Goal: Task Accomplishment & Management: Complete application form

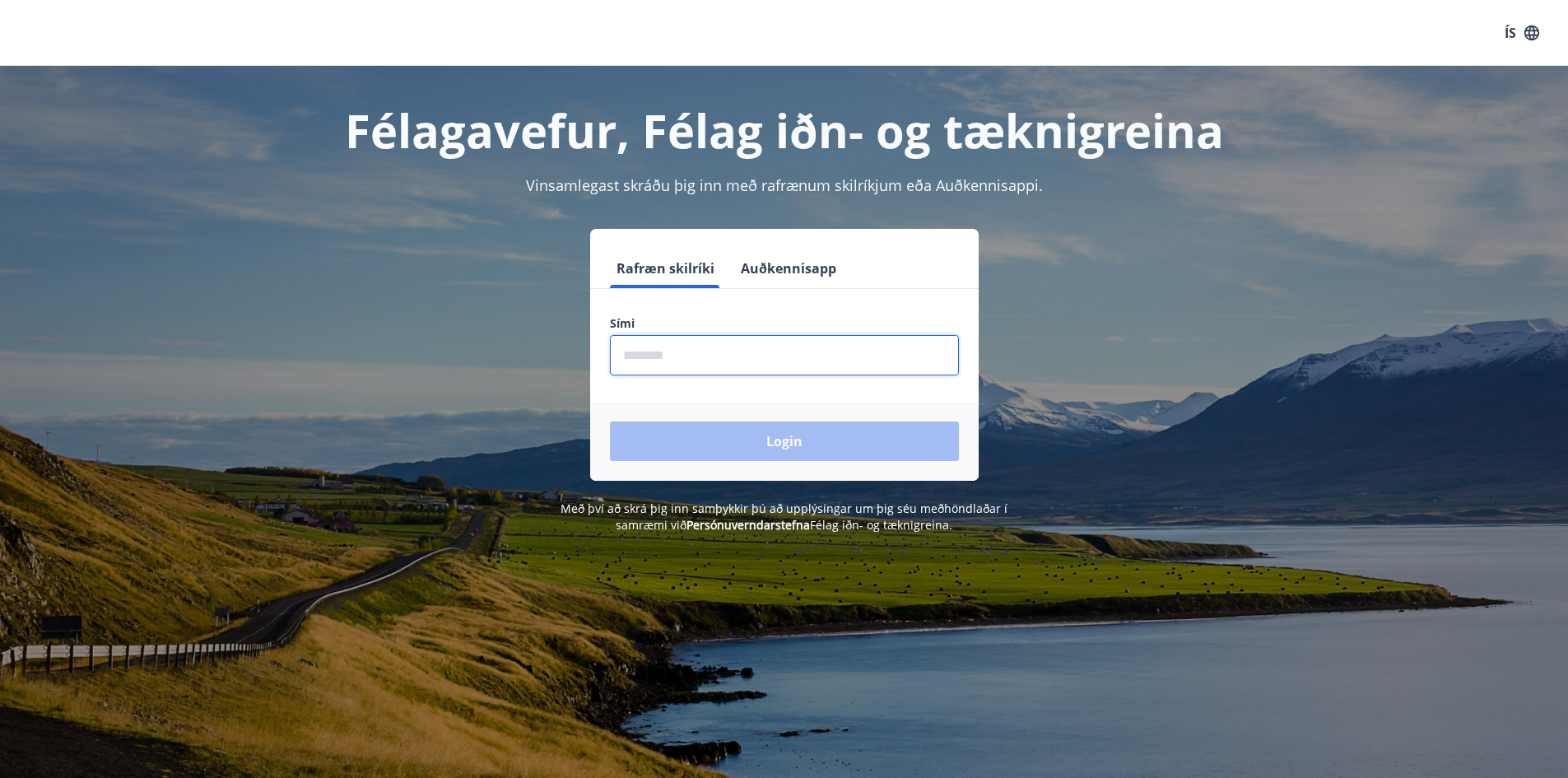
click at [690, 355] on input "phone" at bounding box center [785, 355] width 349 height 41
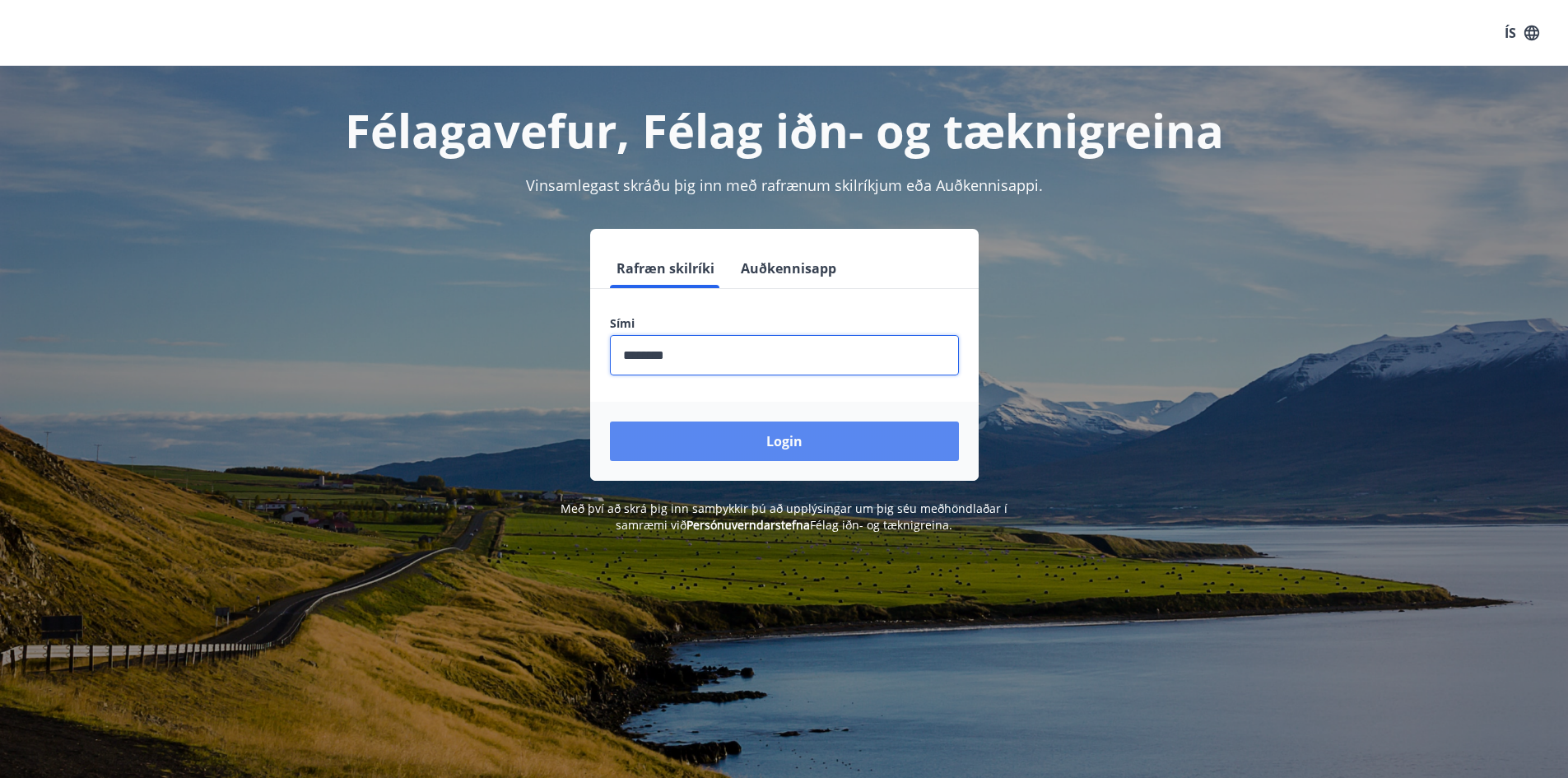
type input "********"
click at [790, 447] on button "Login" at bounding box center [785, 442] width 349 height 40
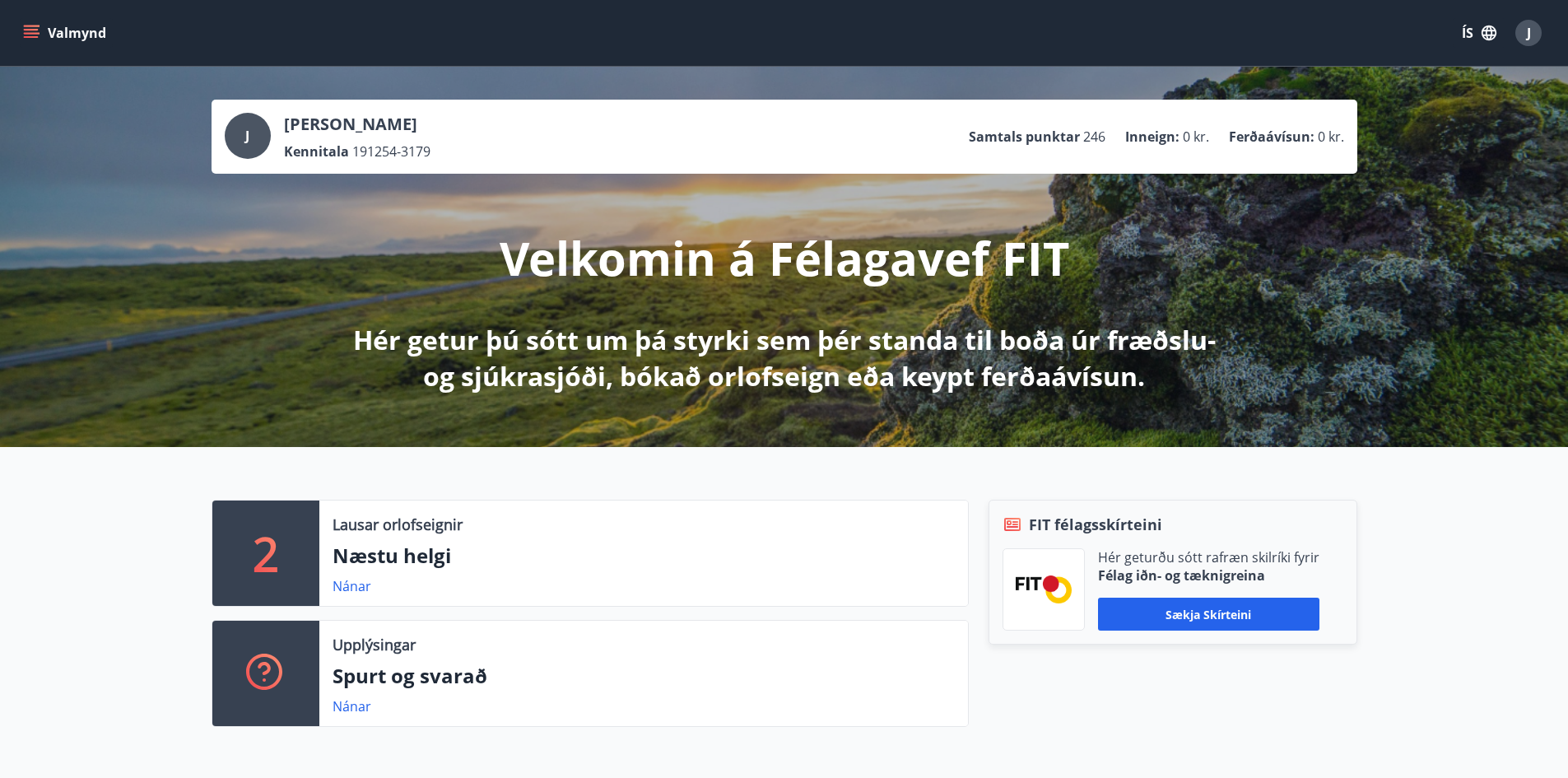
click at [36, 30] on icon "menu" at bounding box center [31, 30] width 15 height 2
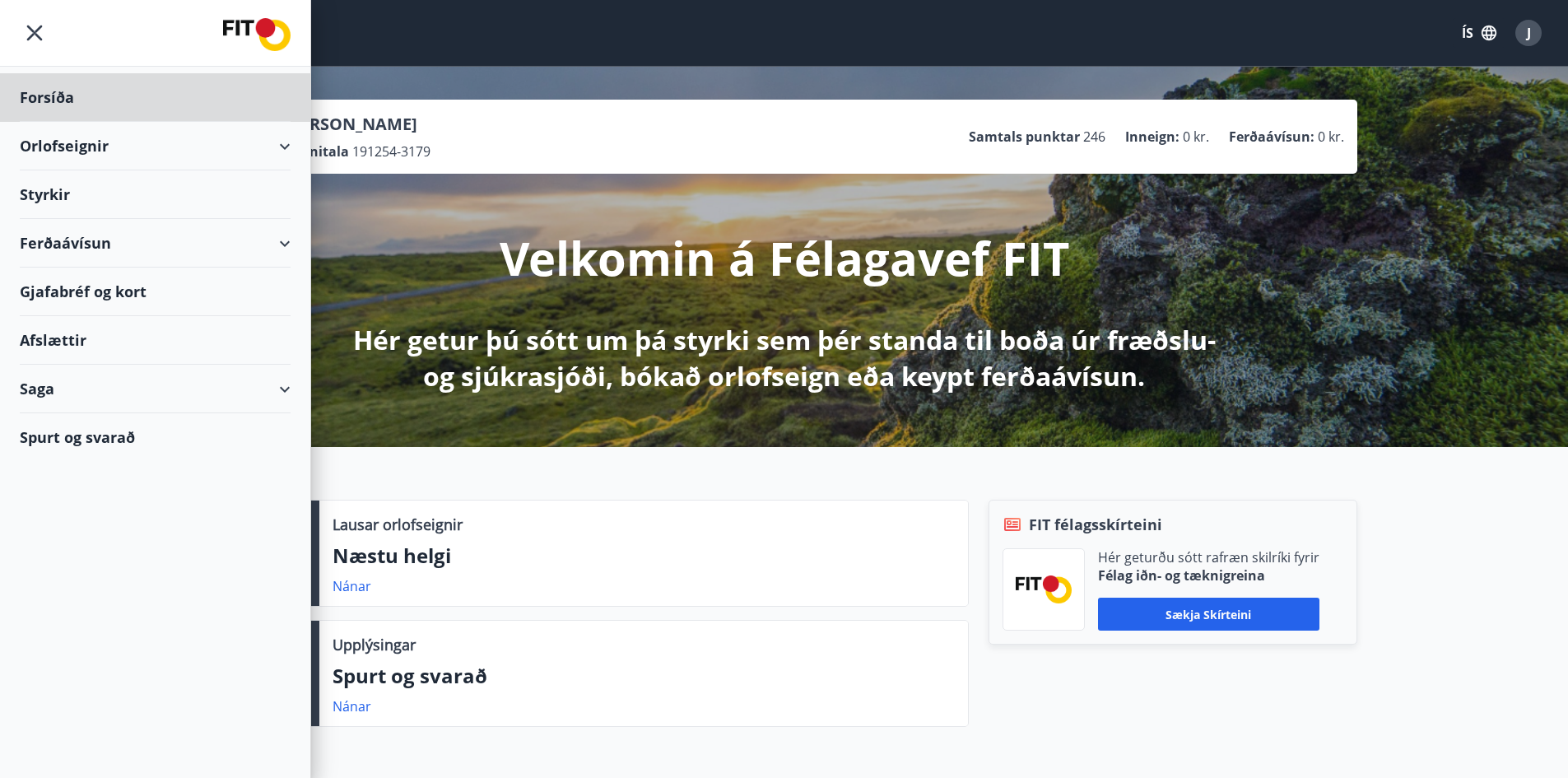
click at [54, 197] on div "Styrkir" at bounding box center [155, 194] width 271 height 49
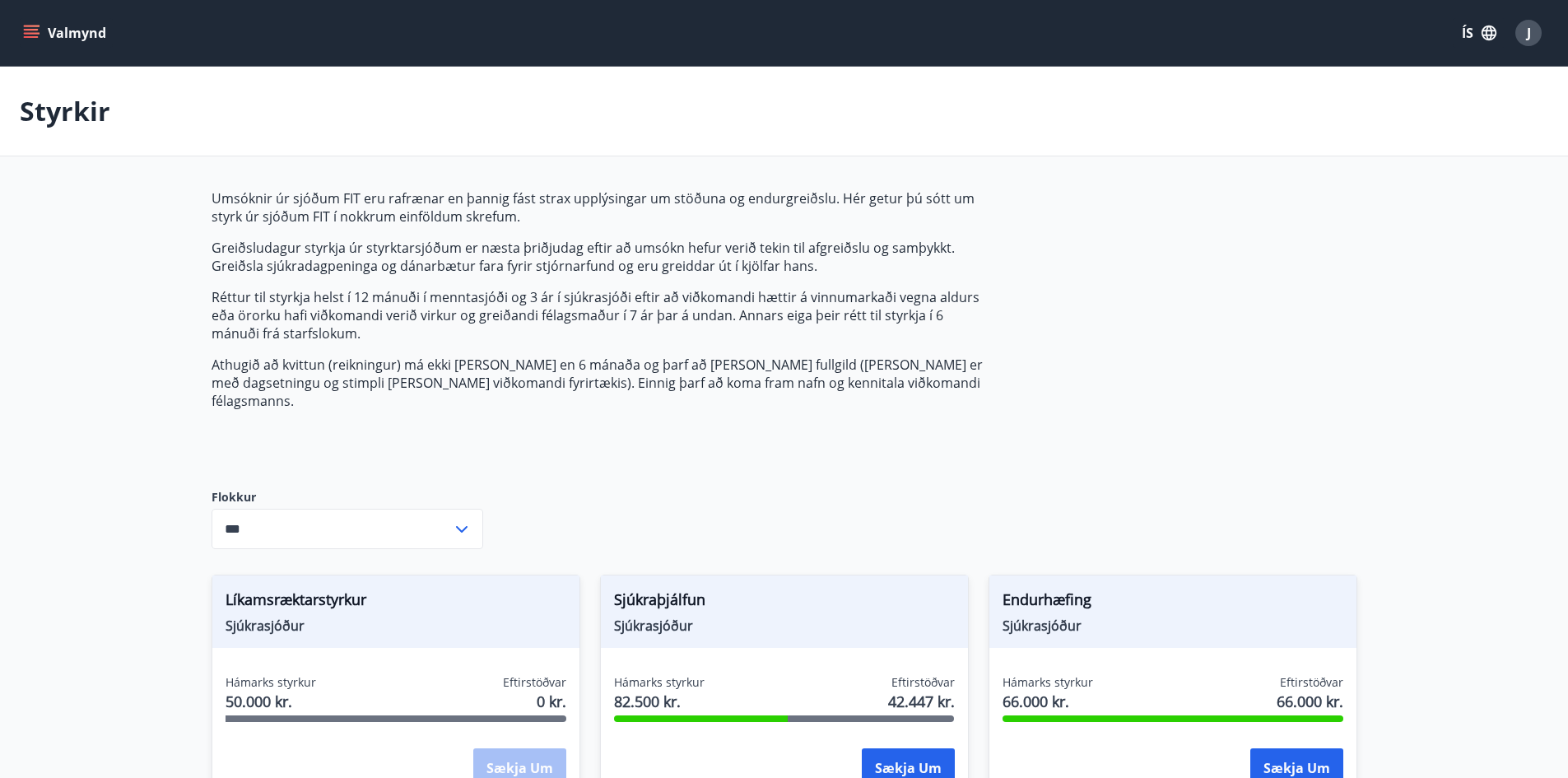
type input "***"
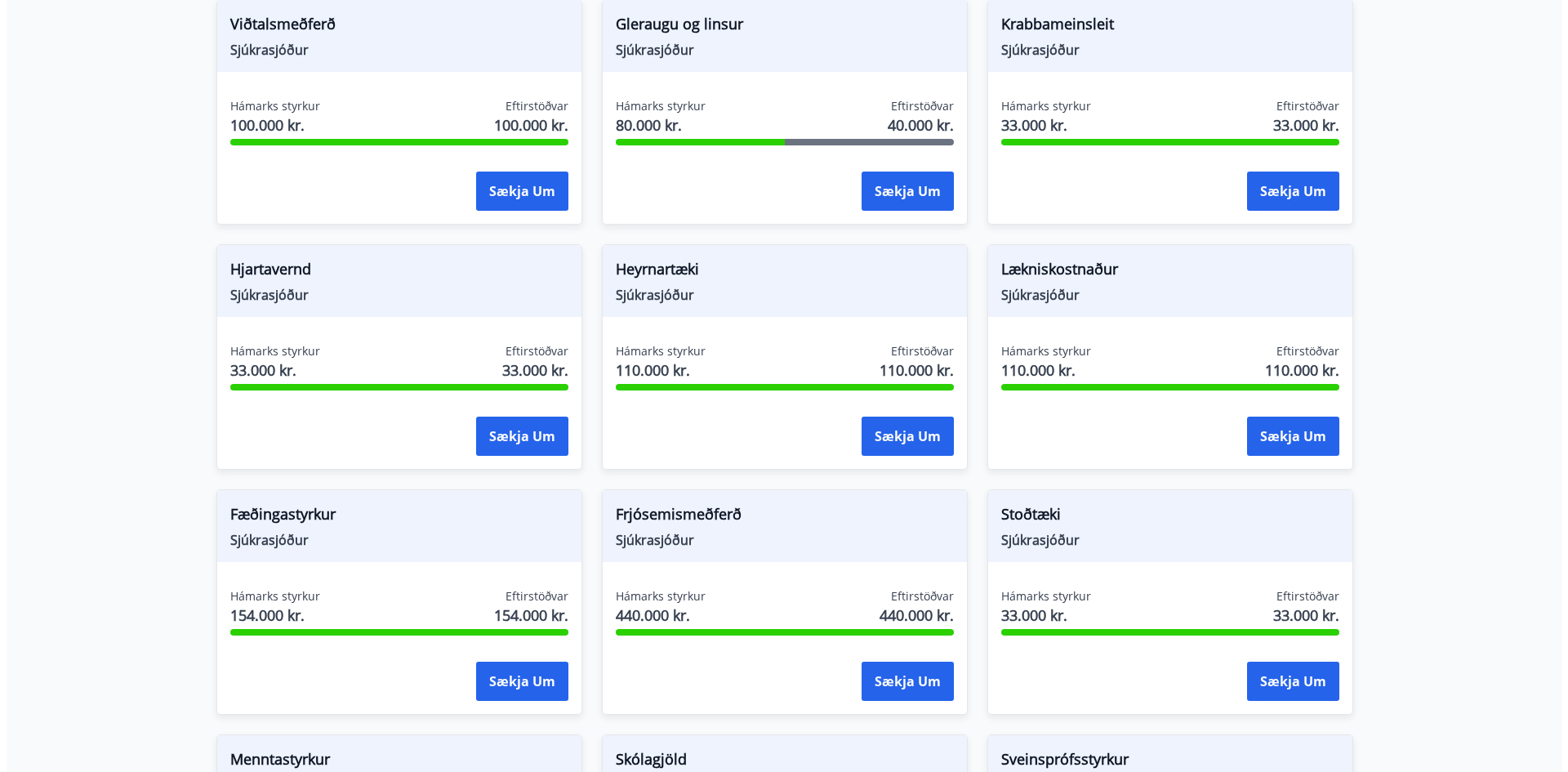
scroll to position [735, 0]
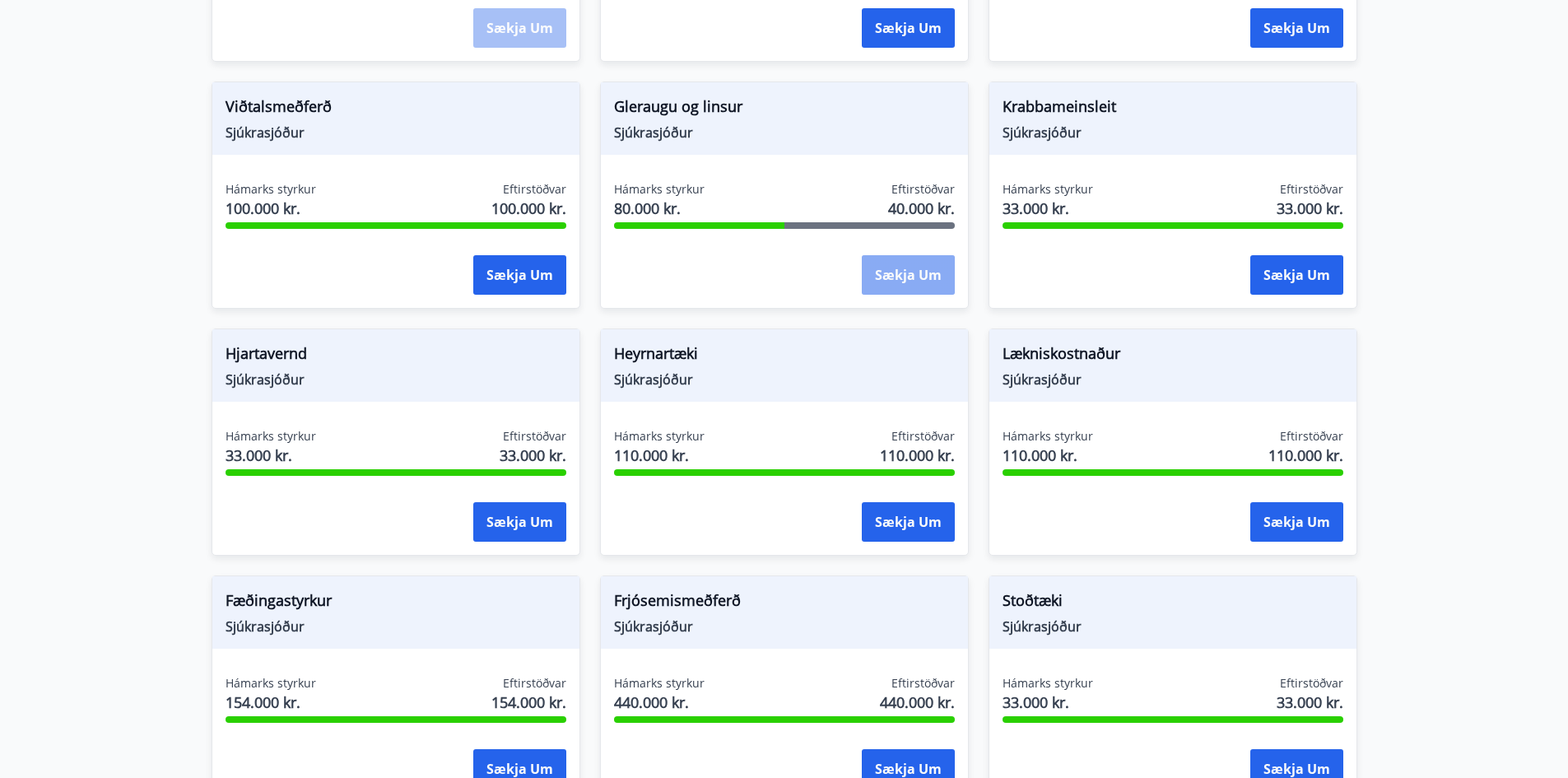
click at [903, 258] on button "Sækja um" at bounding box center [909, 275] width 93 height 40
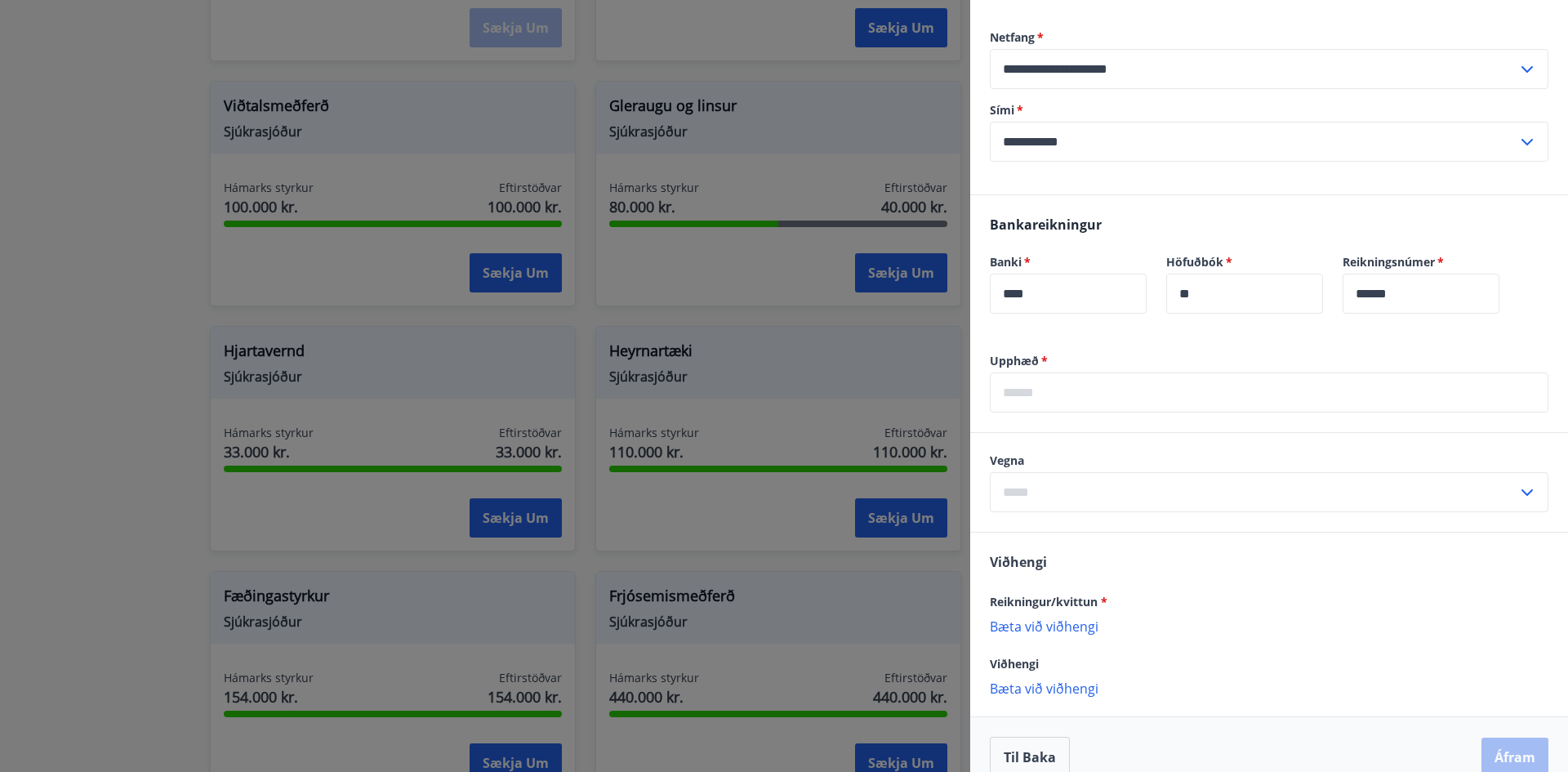
scroll to position [299, 0]
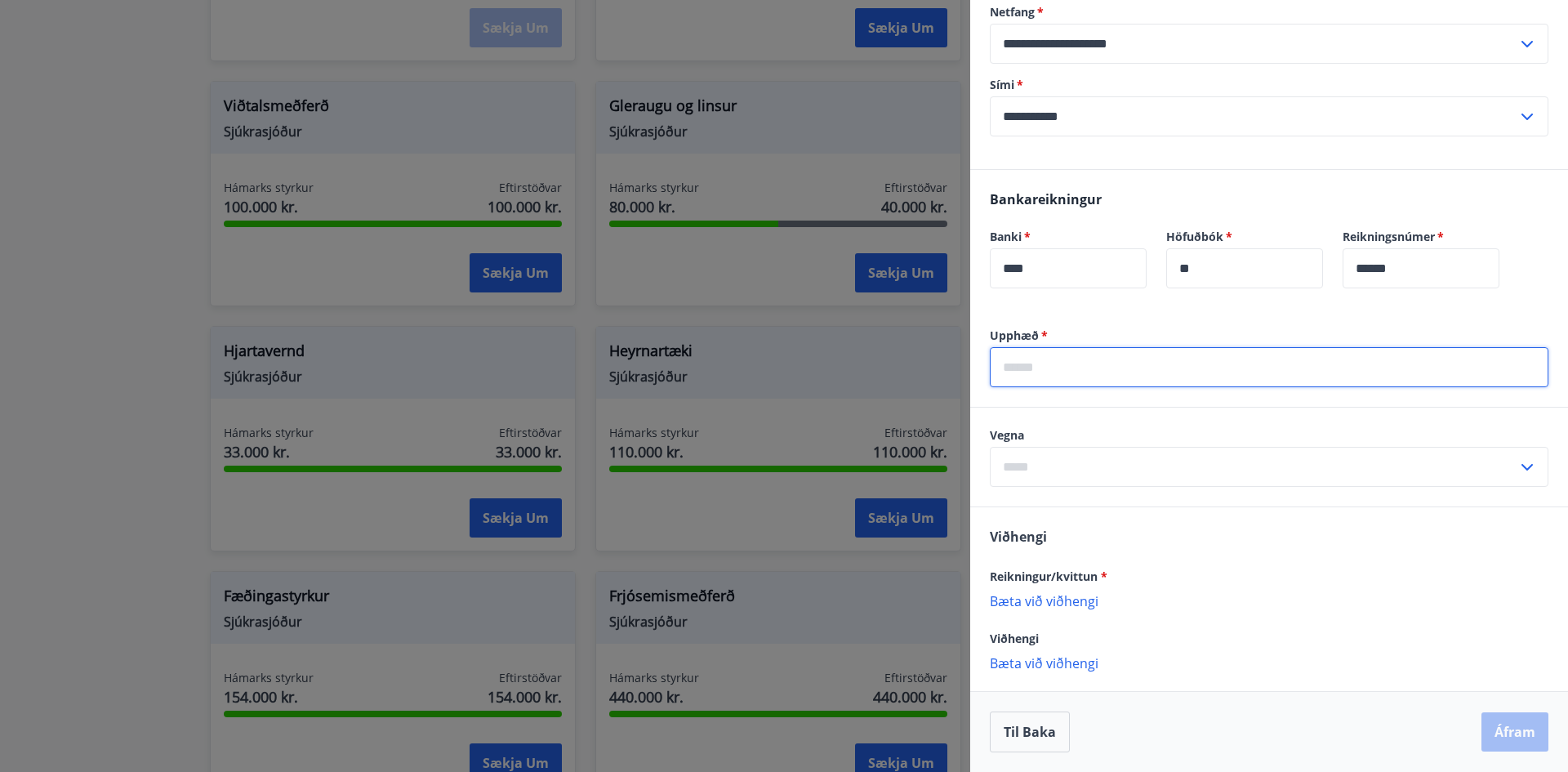
click at [1004, 370] on input "text" at bounding box center [1268, 367] width 558 height 40
type input "*****"
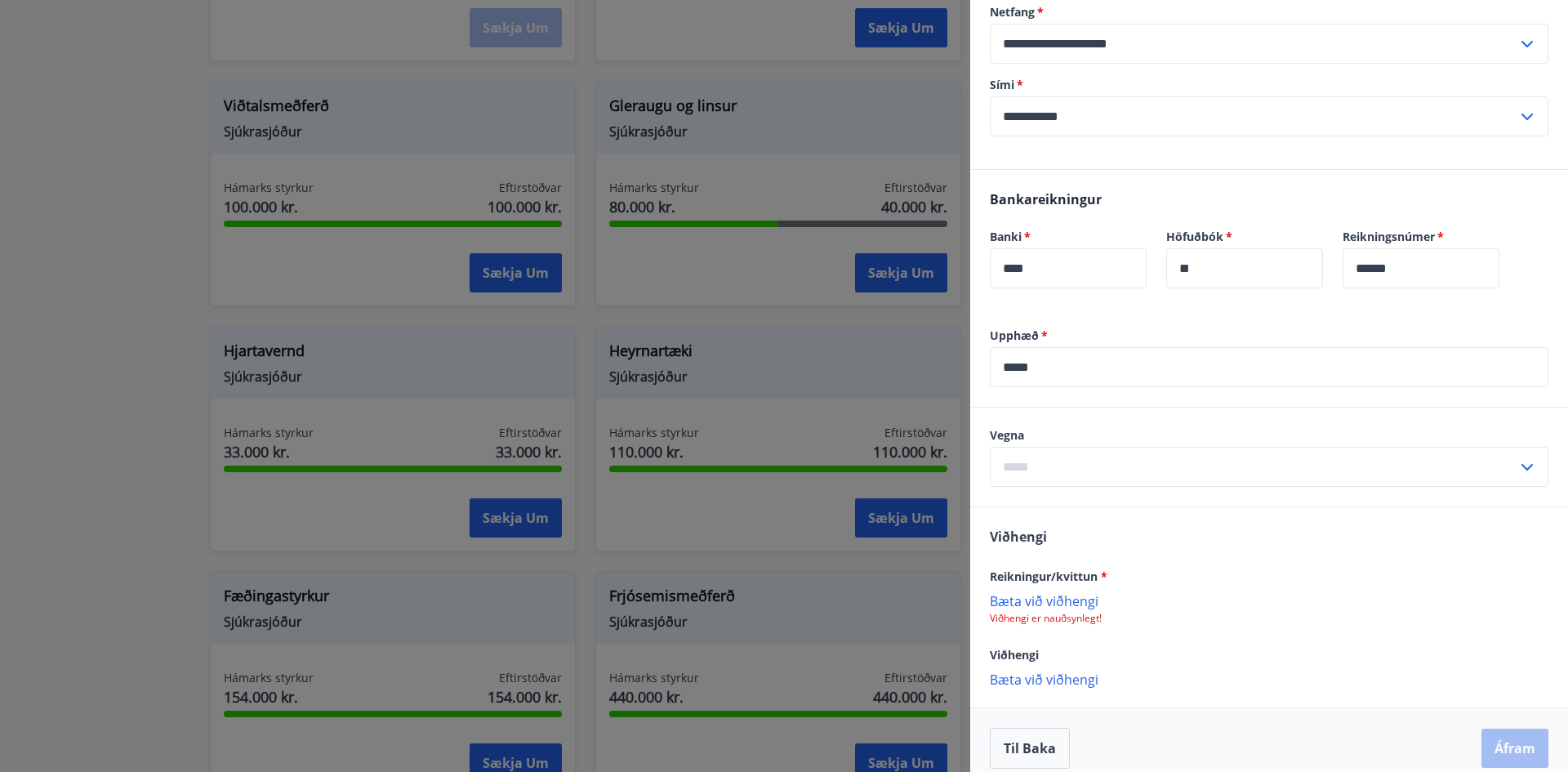
click at [1517, 469] on icon at bounding box center [1527, 468] width 20 height 20
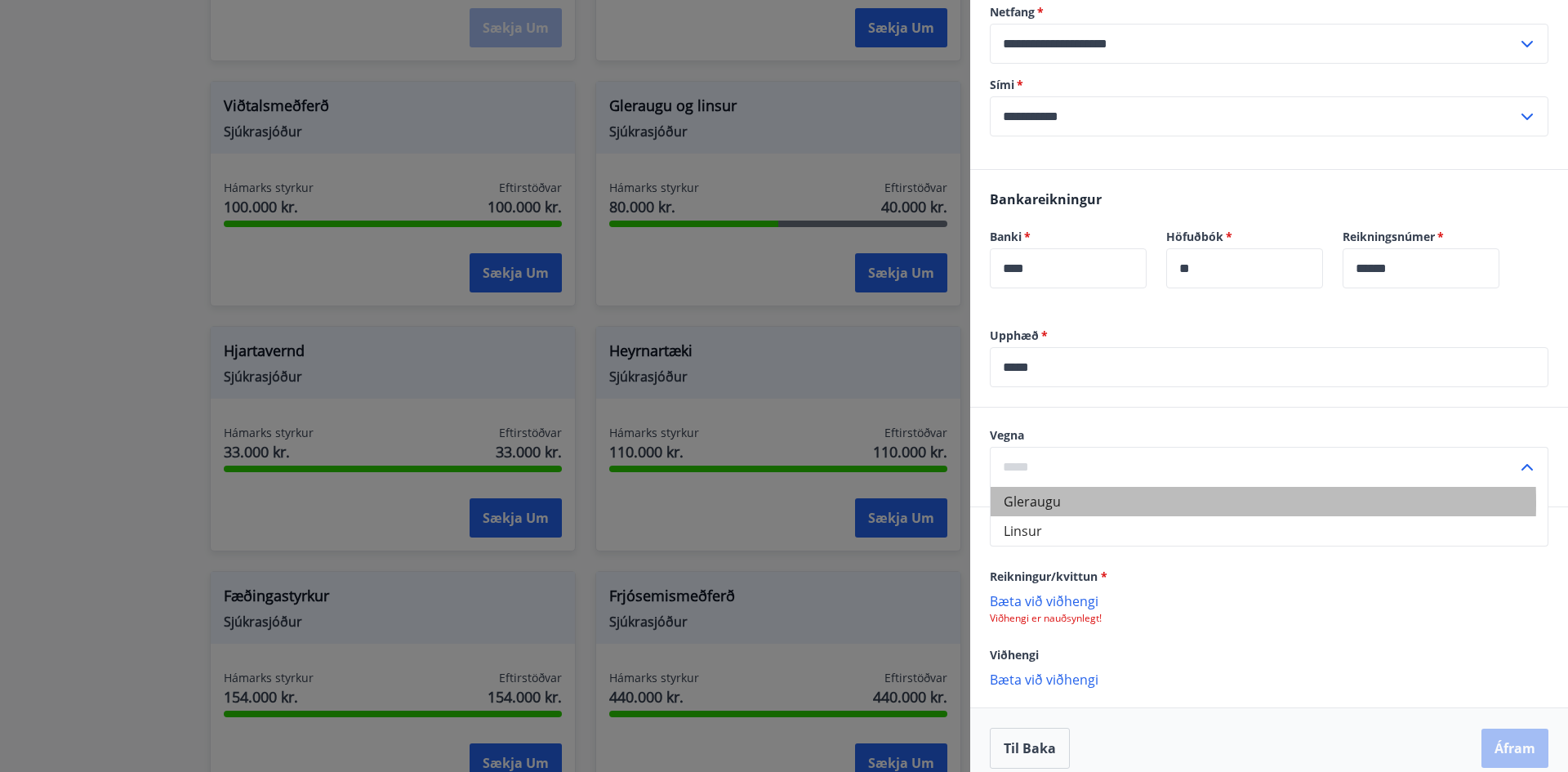
click at [1059, 503] on li "Gleraugu" at bounding box center [1269, 501] width 557 height 30
type input "********"
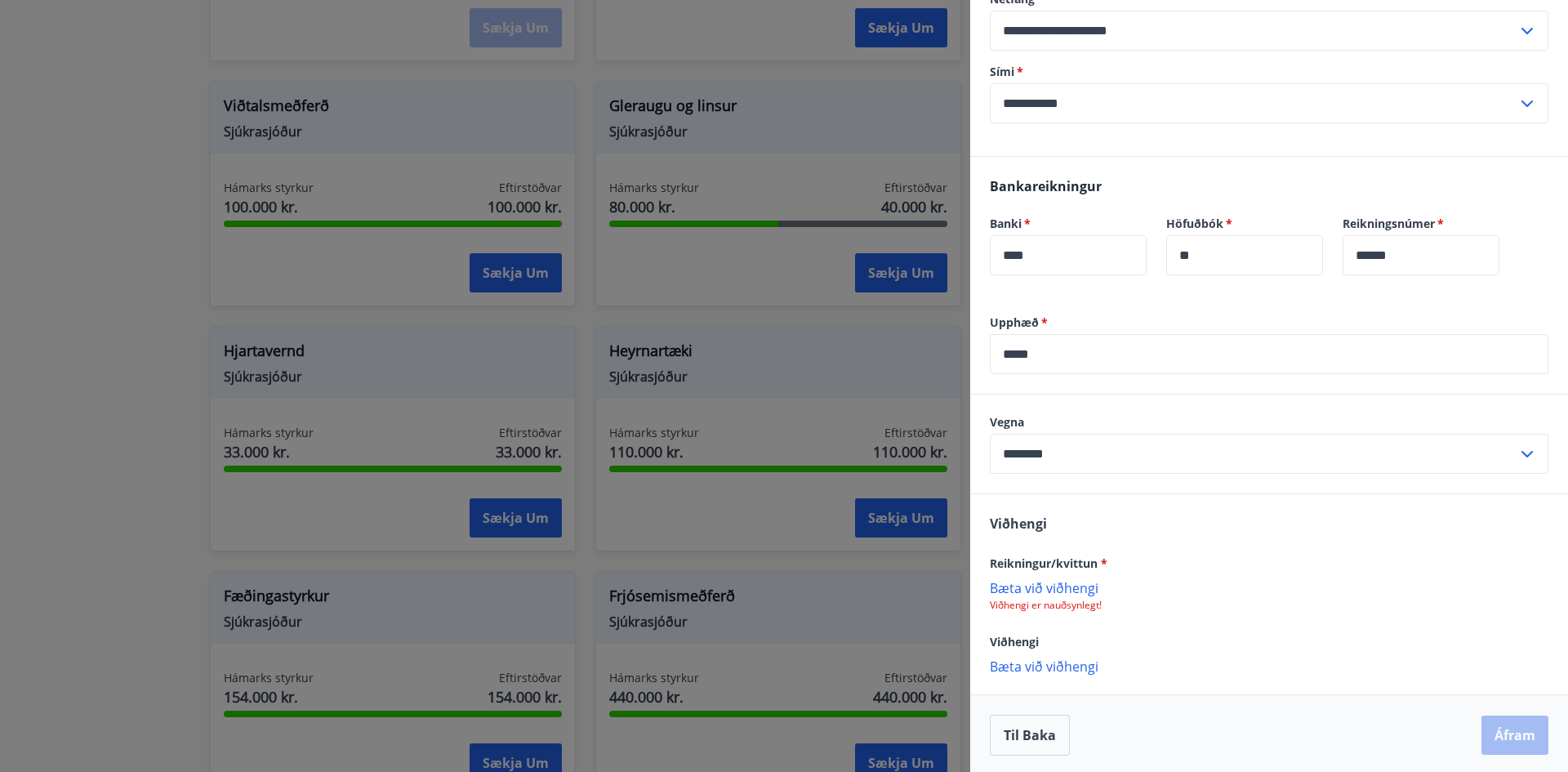
scroll to position [315, 0]
click at [1041, 586] on p "Bæta við viðhengi" at bounding box center [1268, 584] width 558 height 17
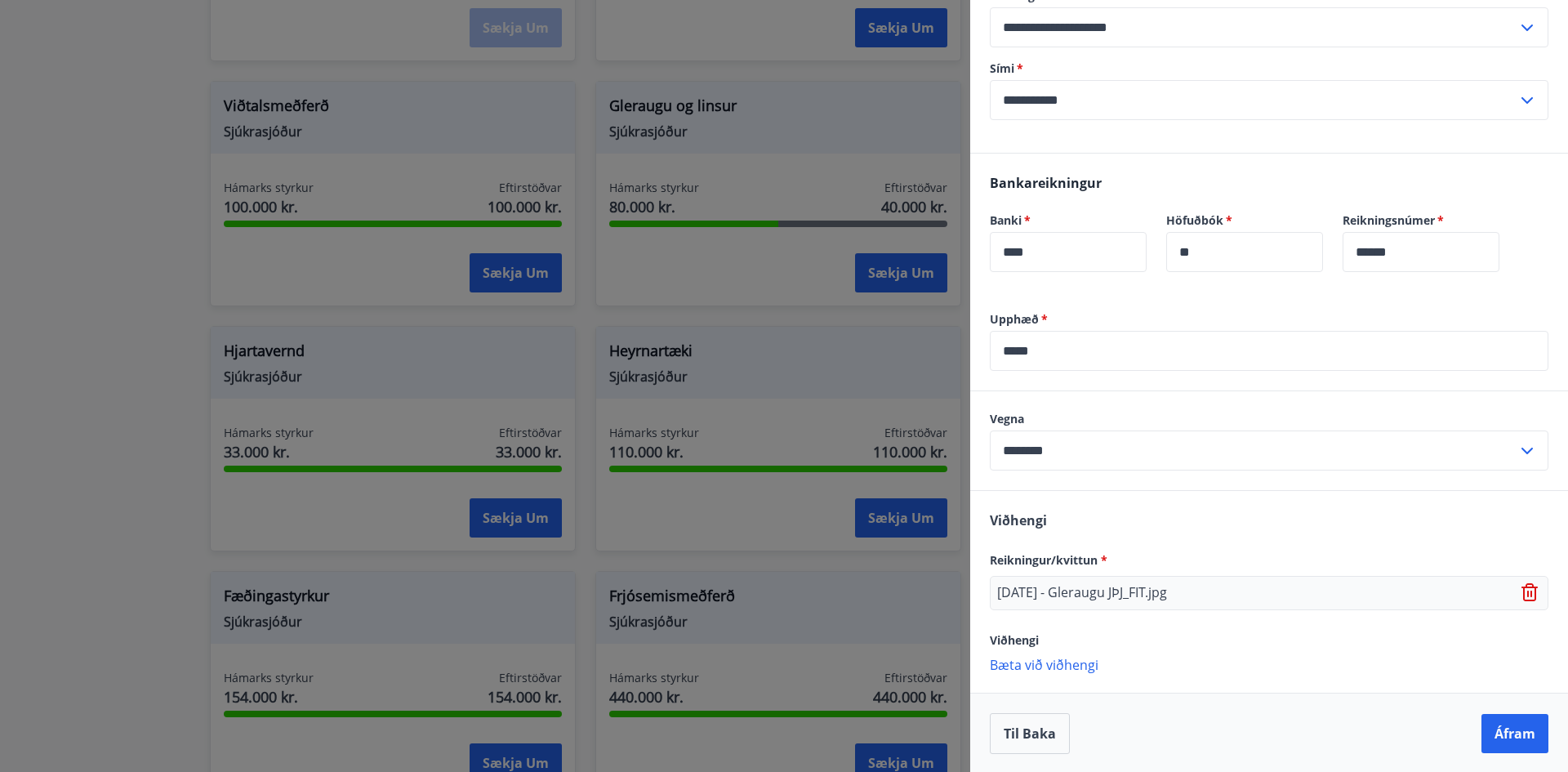
scroll to position [317, 0]
click at [1510, 734] on button "Áfram" at bounding box center [1515, 732] width 67 height 39
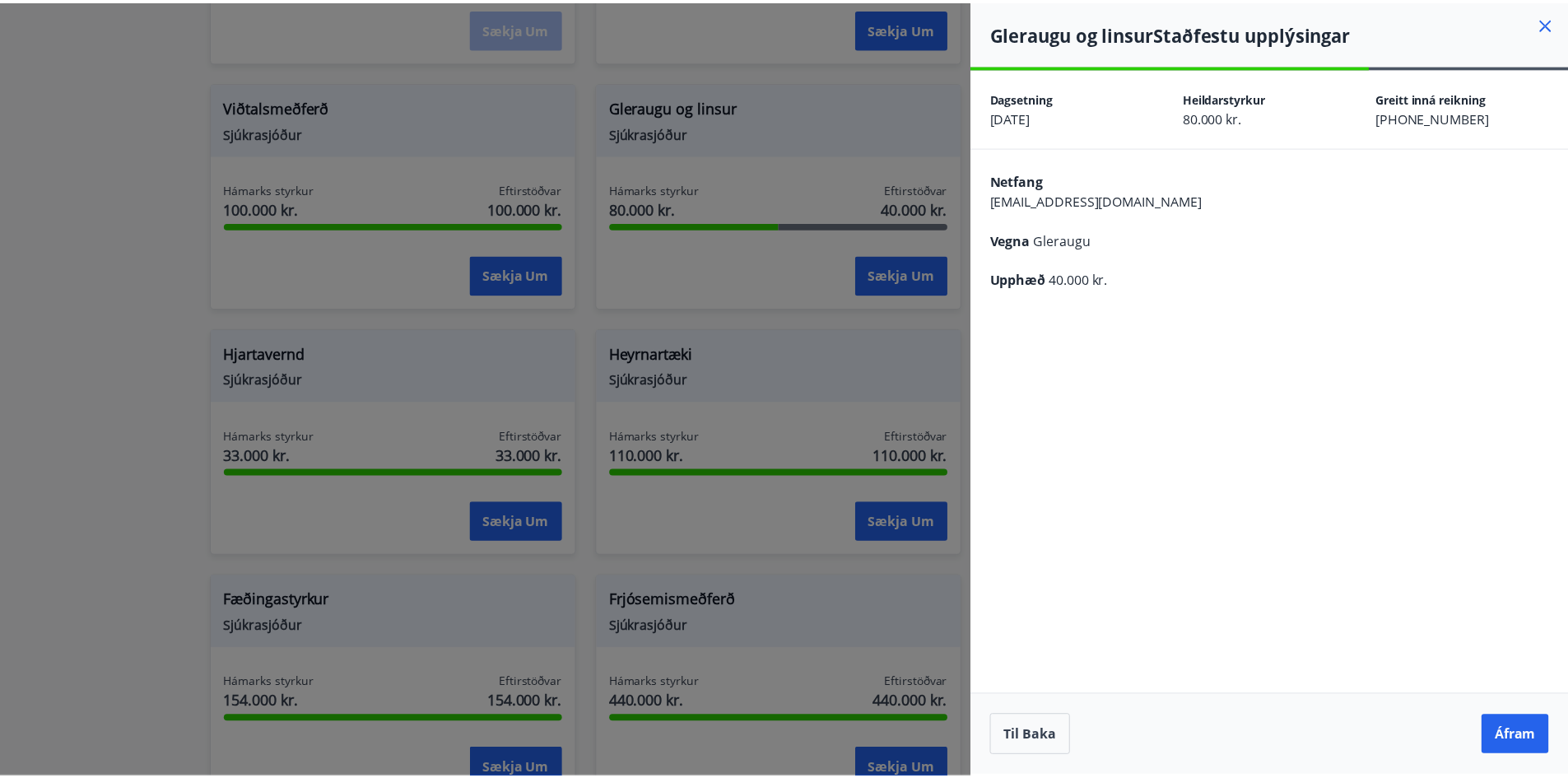
scroll to position [0, 0]
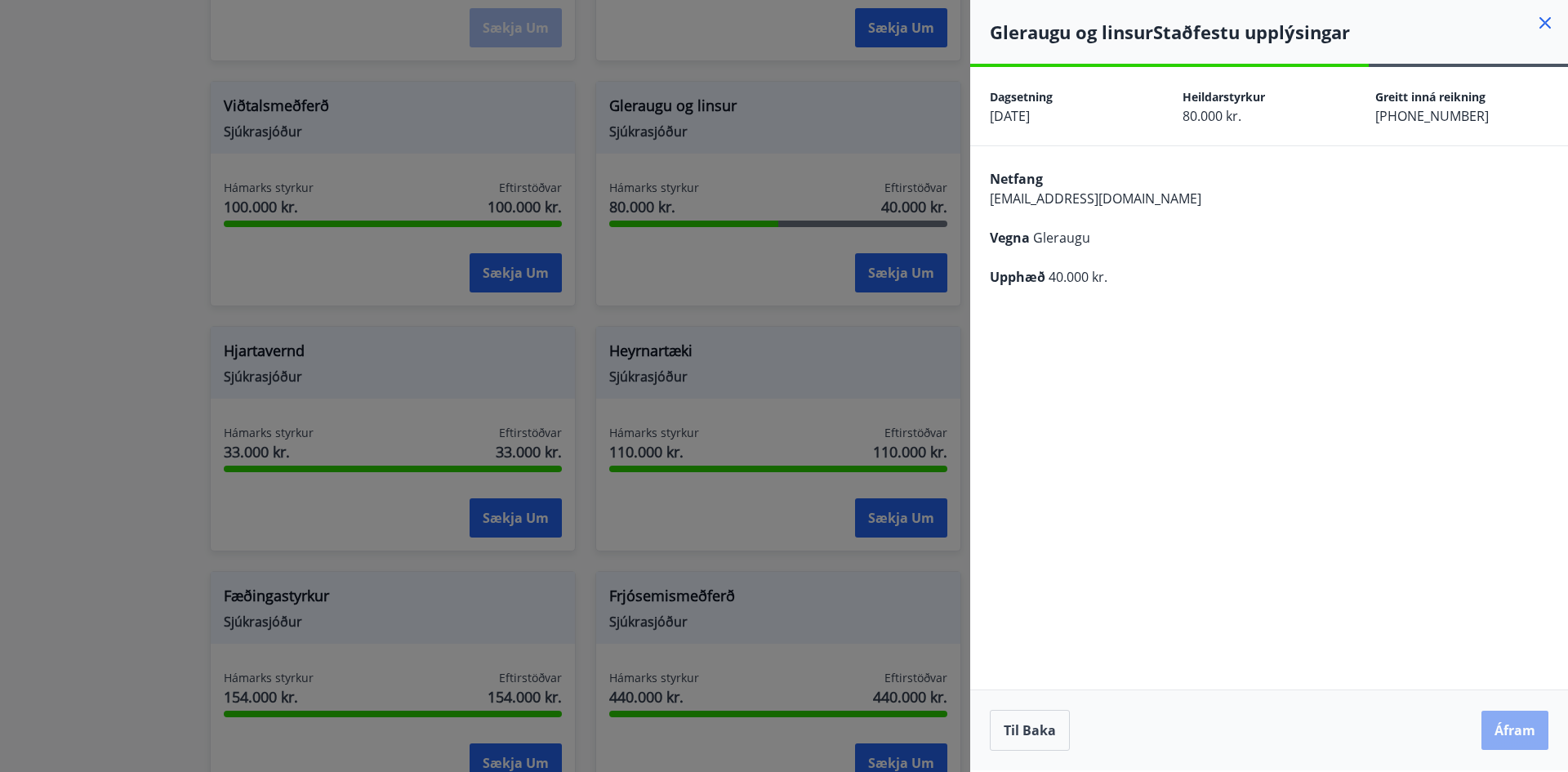
click at [1516, 736] on button "Áfram" at bounding box center [1515, 731] width 67 height 39
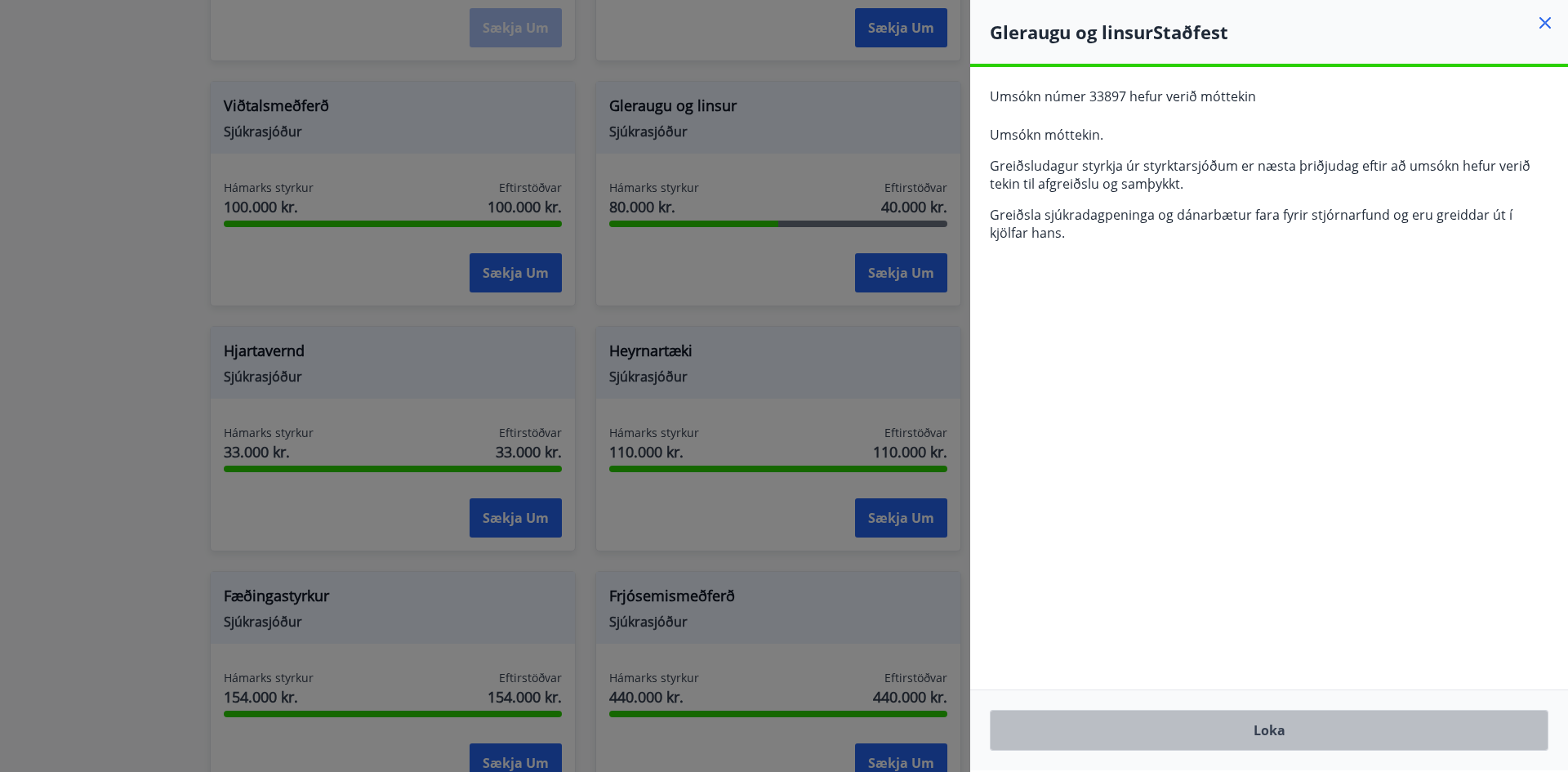
click at [1272, 730] on button "Loka" at bounding box center [1268, 730] width 558 height 40
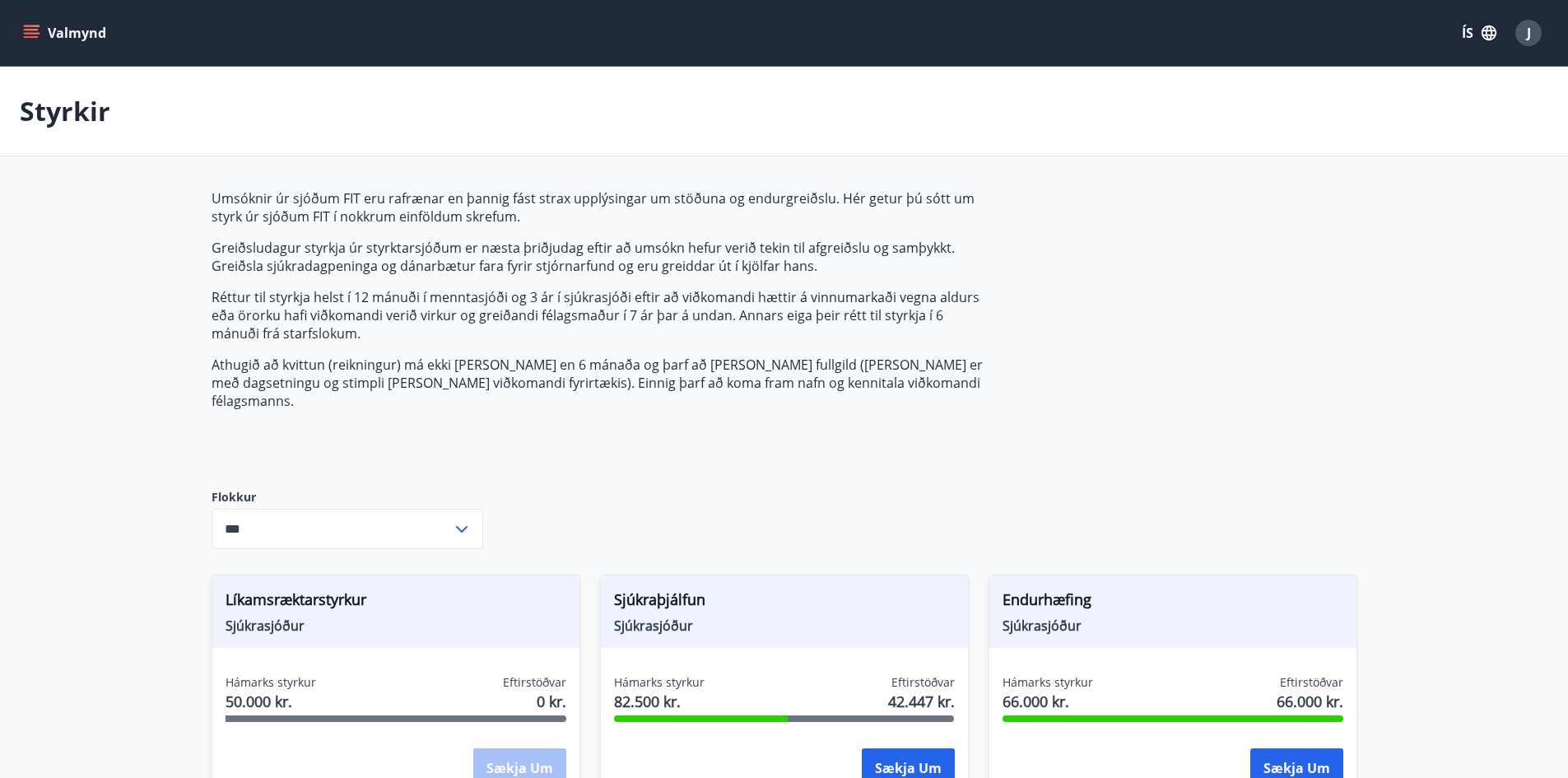
click at [37, 35] on icon "menu" at bounding box center [31, 33] width 17 height 17
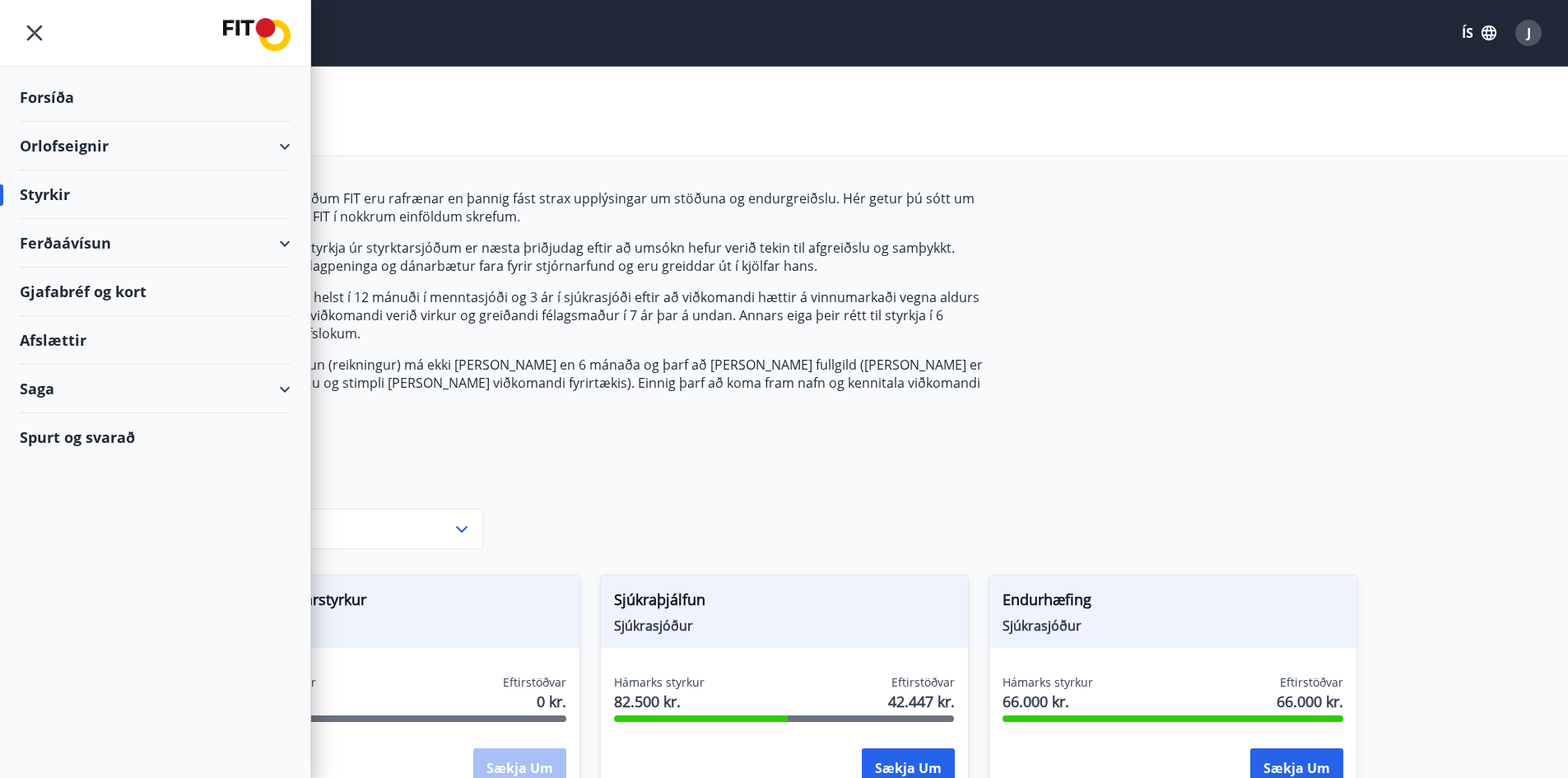
click at [39, 199] on div "Styrkir" at bounding box center [155, 194] width 271 height 49
click at [46, 195] on div "Styrkir" at bounding box center [155, 194] width 271 height 49
click at [586, 435] on div "Umsóknir úr sjóðum FIT eru rafrænar en þannig fást strax upplýsingar um stöðuna…" at bounding box center [599, 325] width 777 height 273
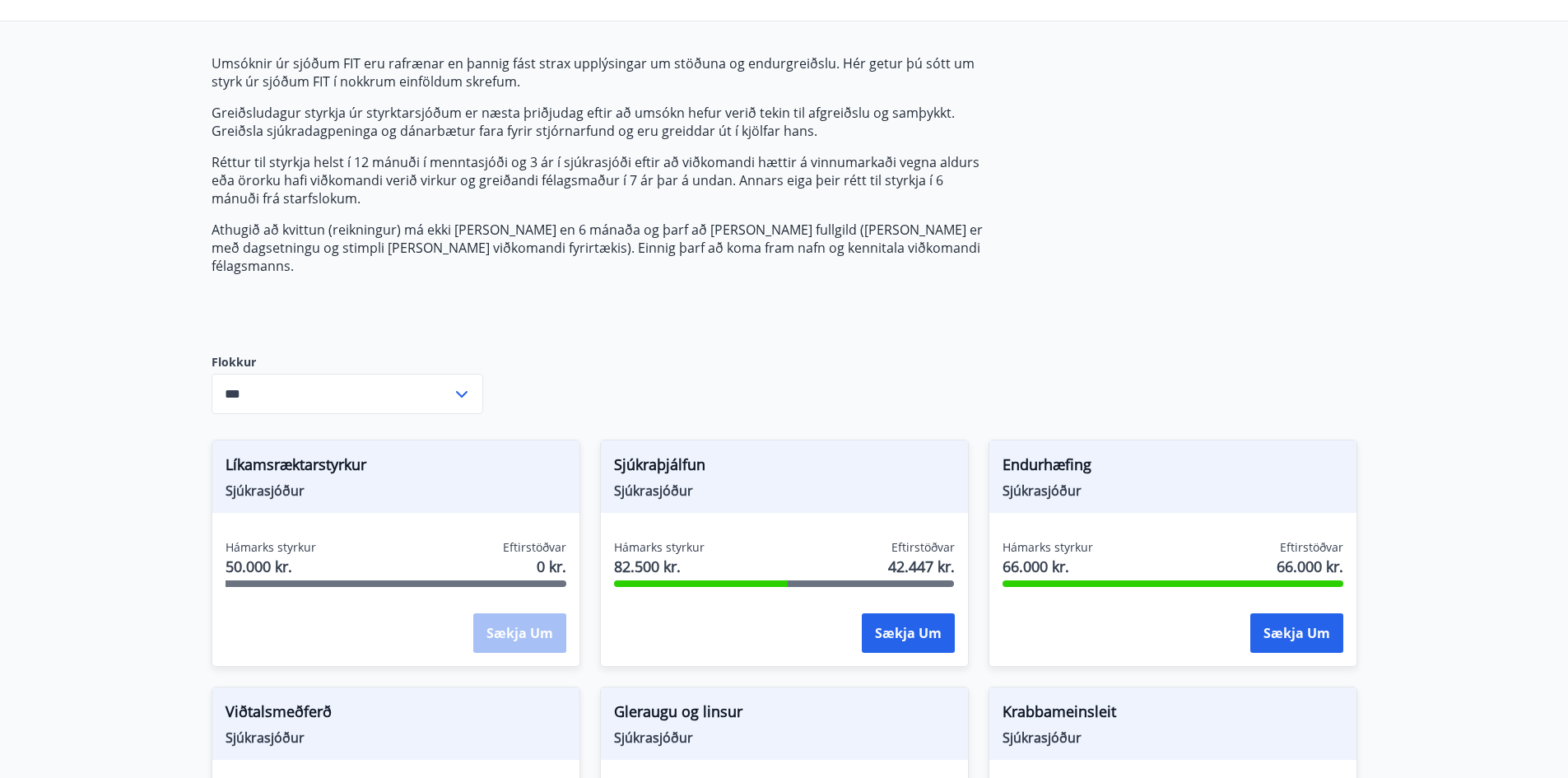
scroll to position [165, 0]
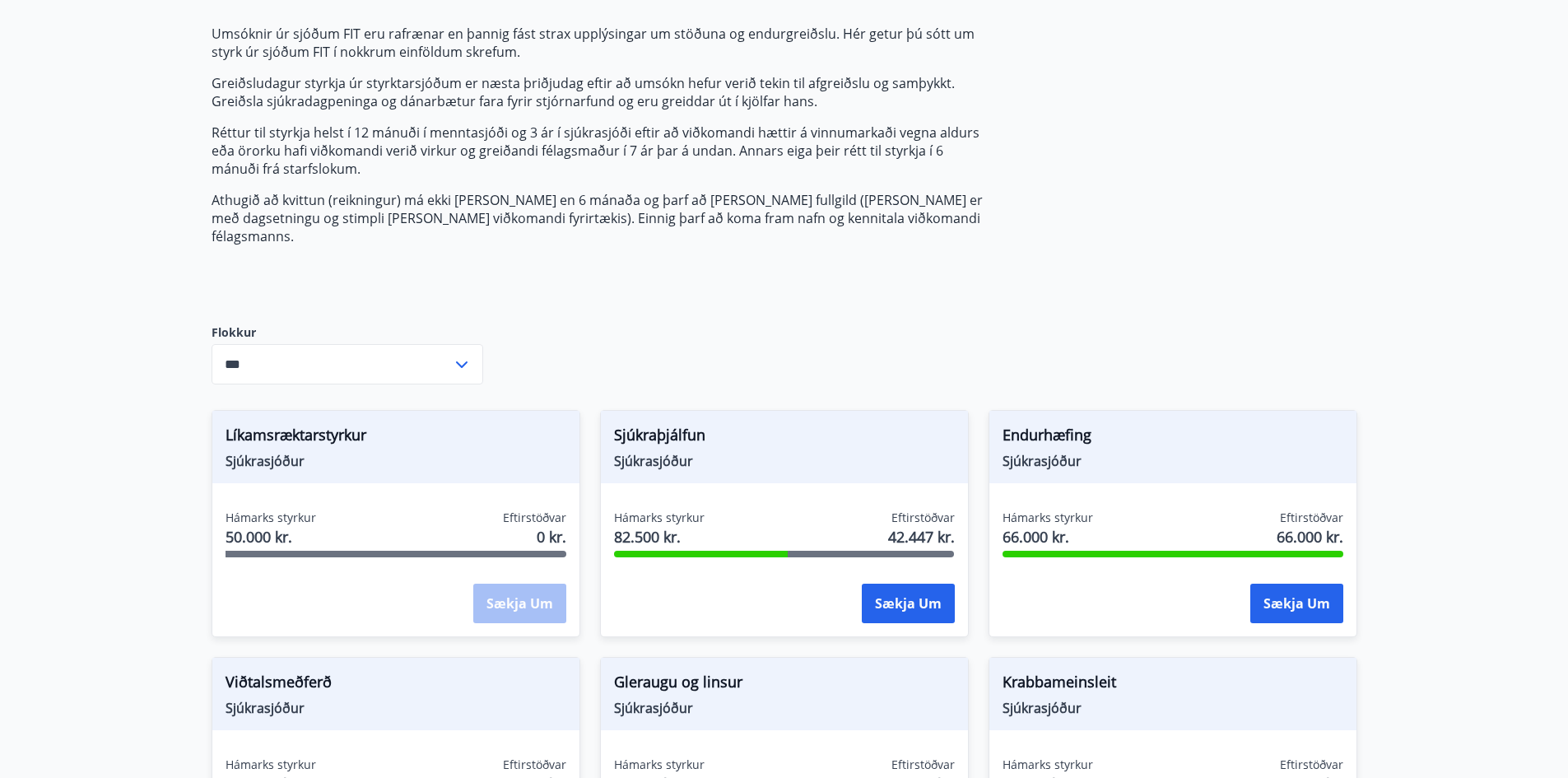
click at [460, 355] on icon at bounding box center [461, 365] width 20 height 20
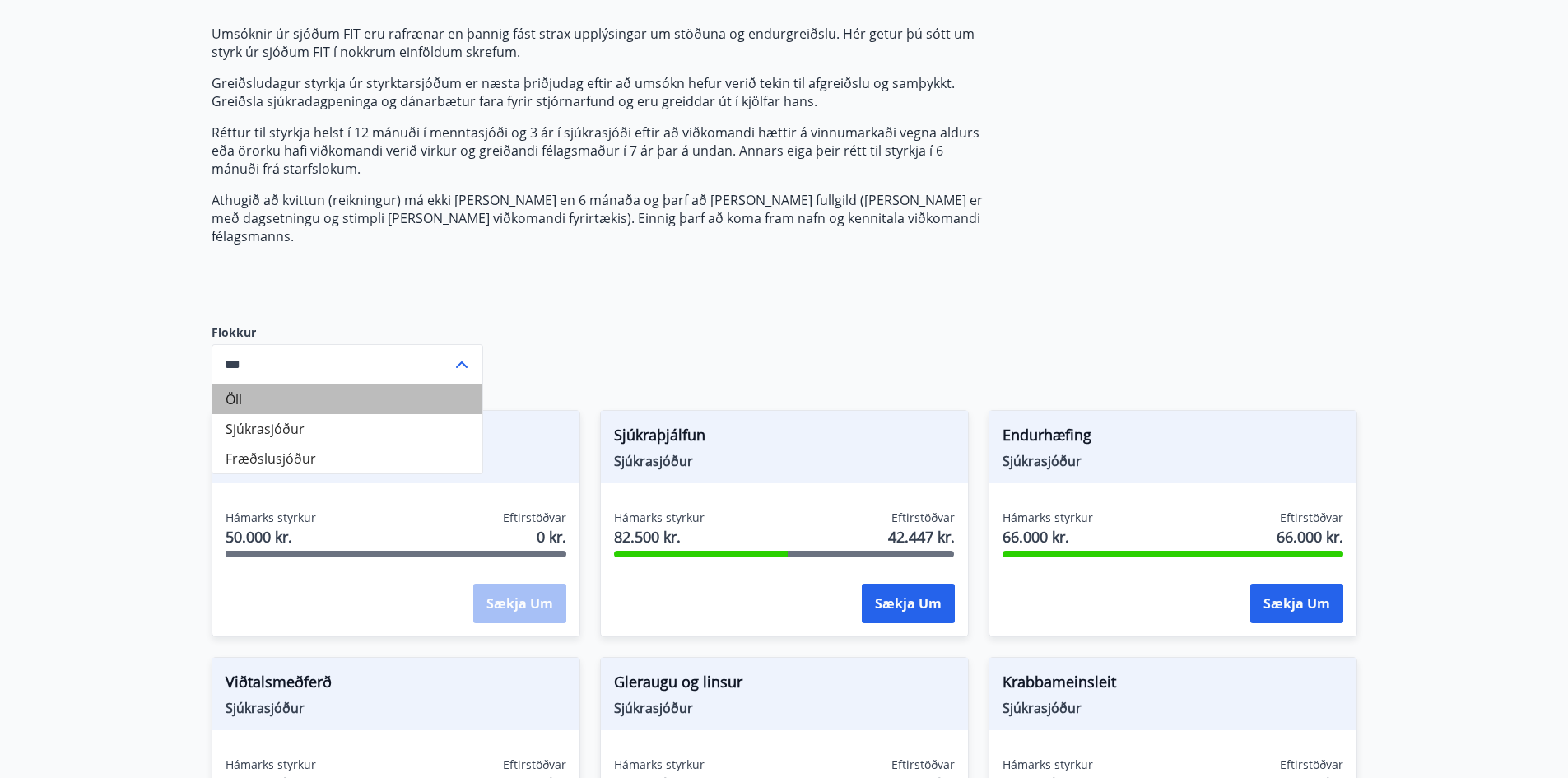
click at [232, 384] on li "Öll" at bounding box center [347, 399] width 270 height 30
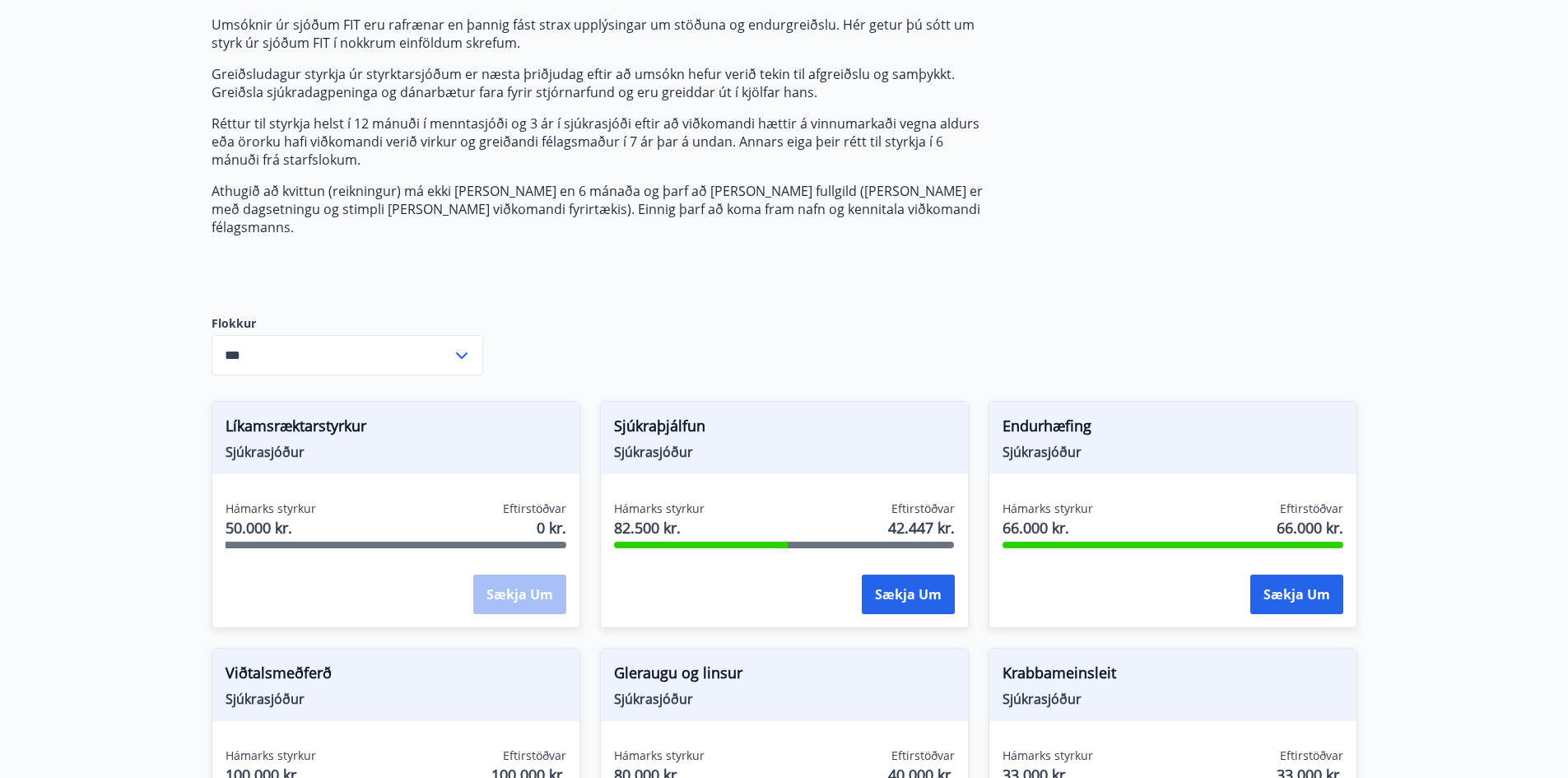
scroll to position [164, 0]
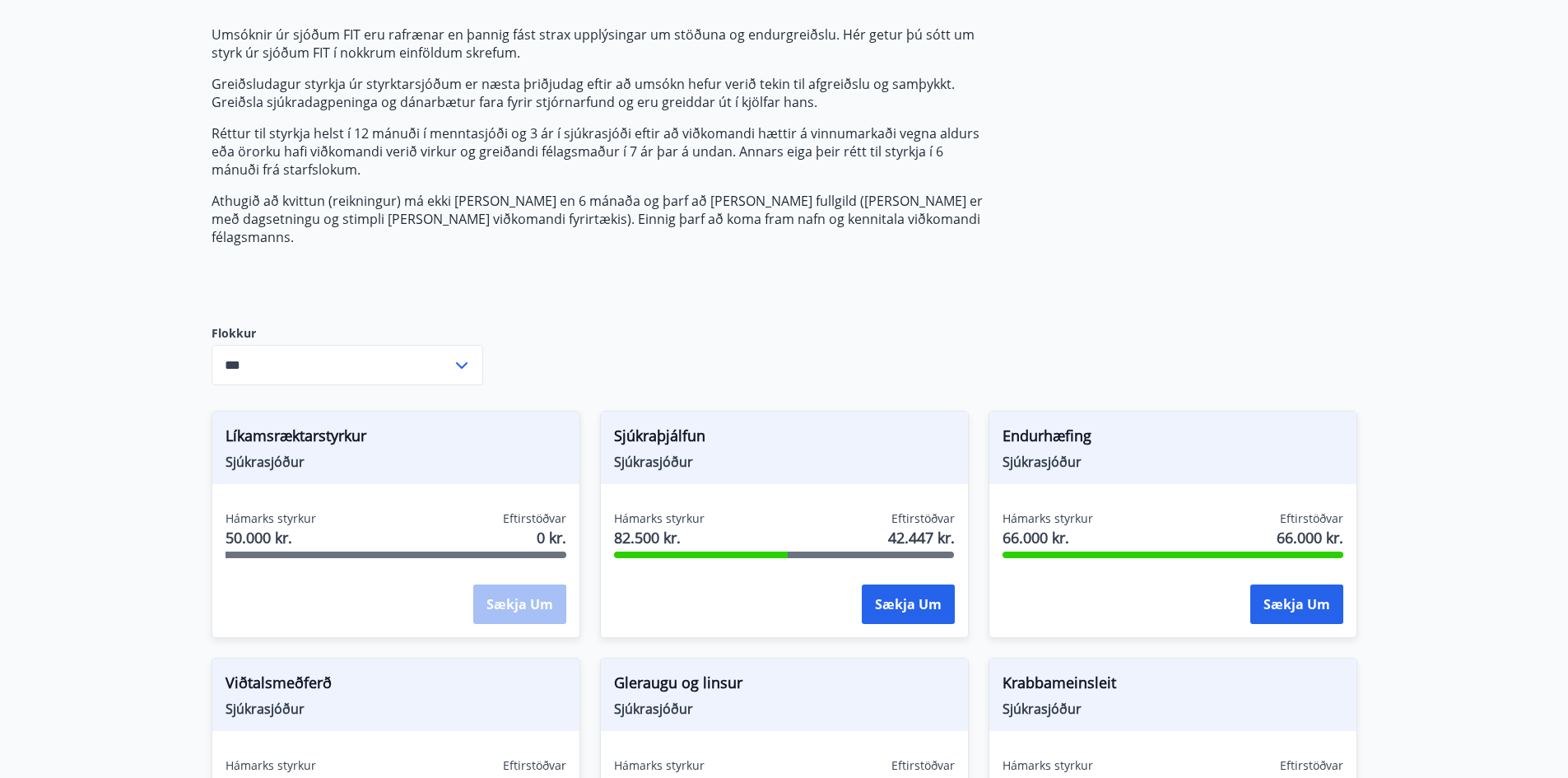
click at [460, 355] on icon at bounding box center [461, 365] width 20 height 20
click at [282, 418] on li "Sjúkrasjóður" at bounding box center [347, 430] width 270 height 30
type input "**********"
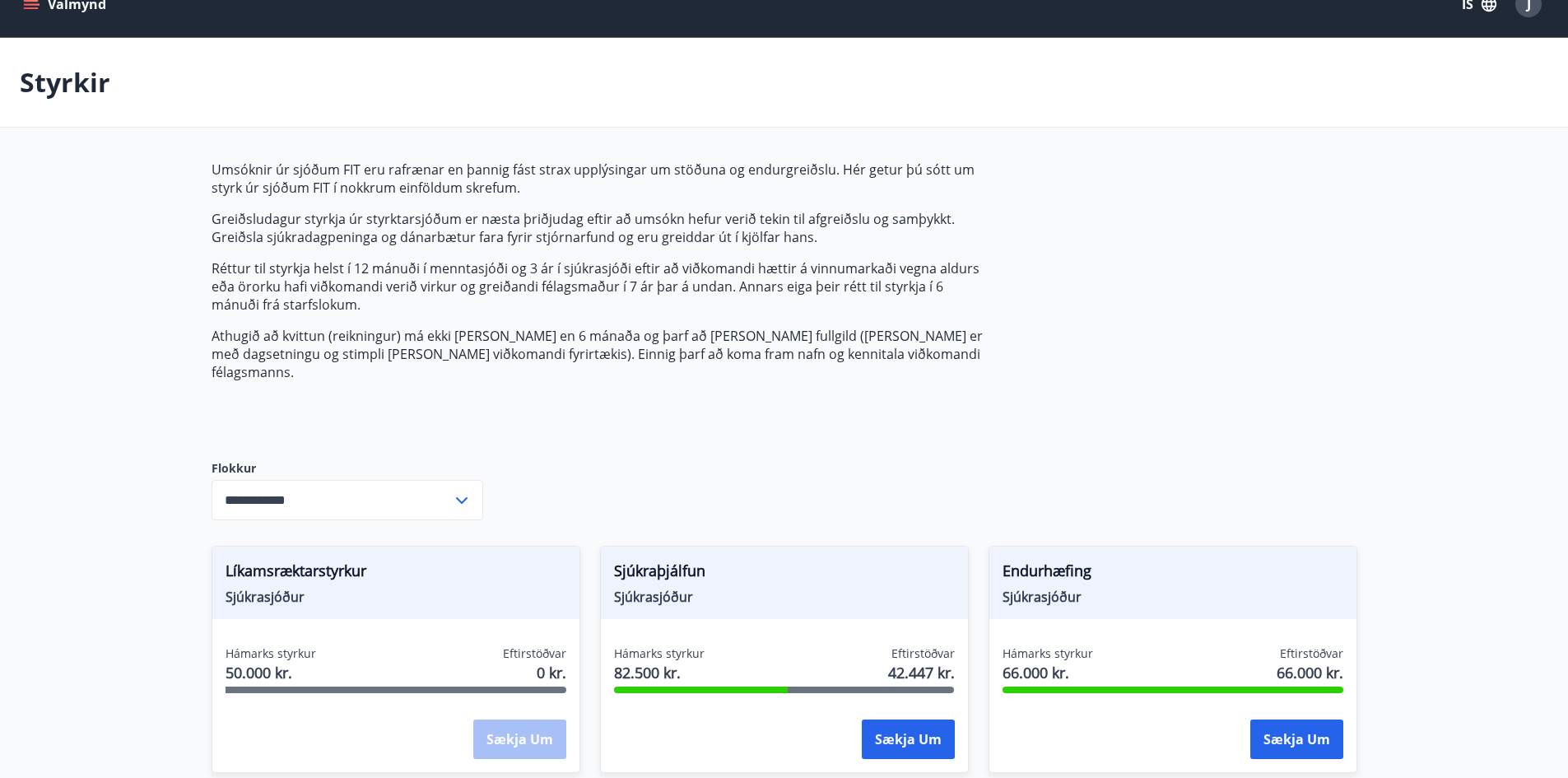
scroll to position [0, 0]
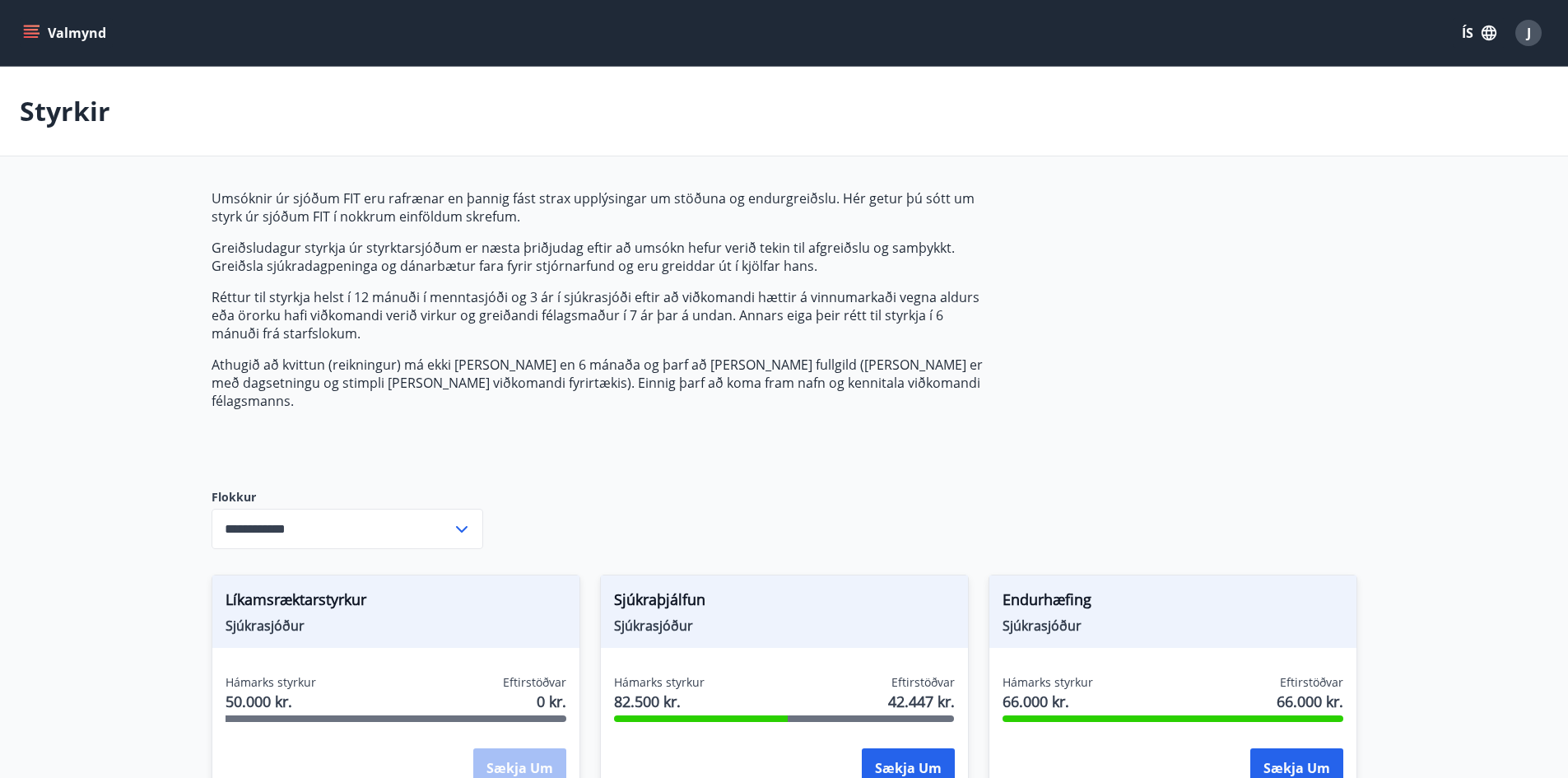
click at [31, 28] on icon "menu" at bounding box center [31, 33] width 17 height 17
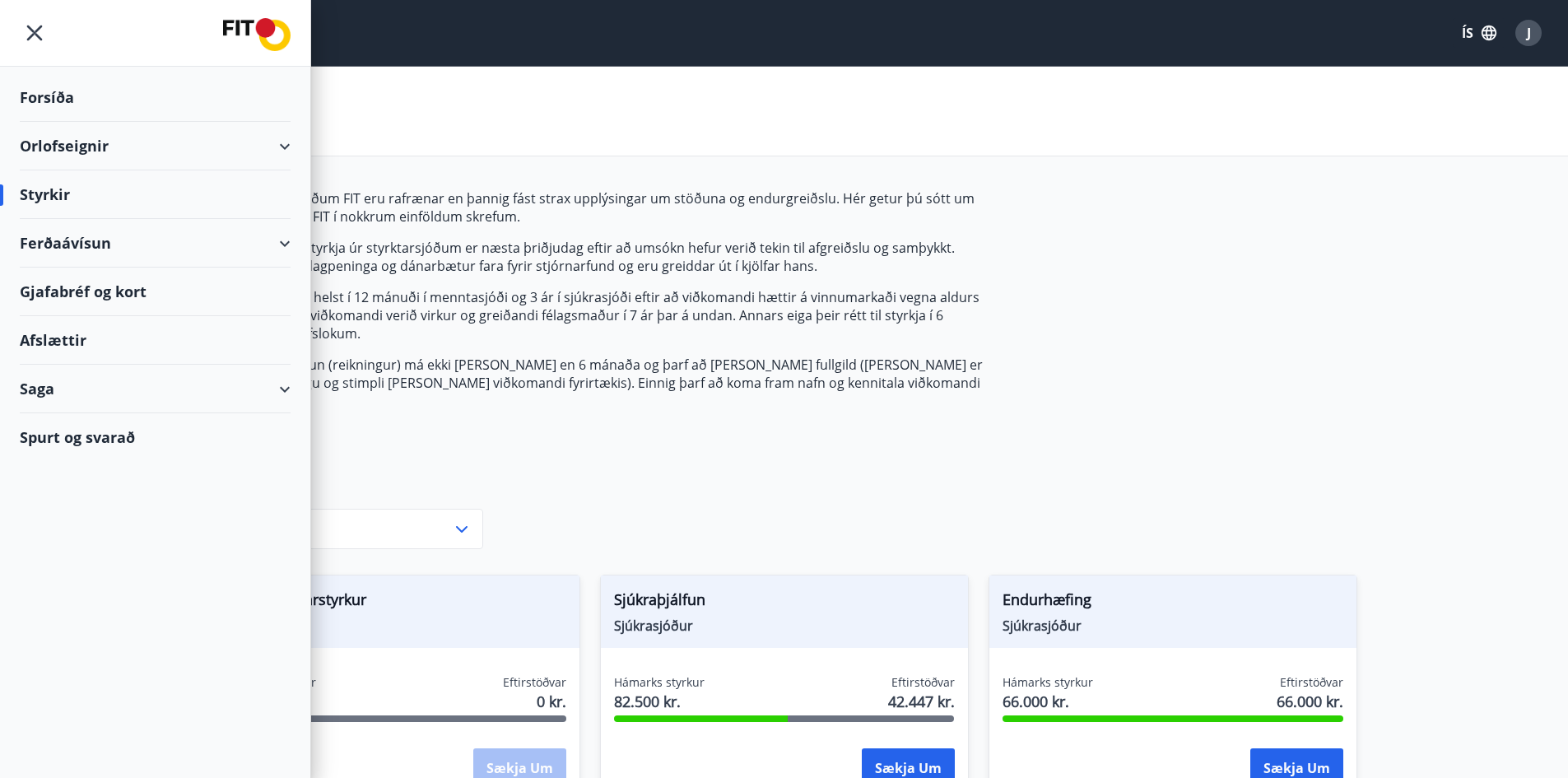
click at [69, 440] on div "Spurt og svarað" at bounding box center [155, 437] width 271 height 48
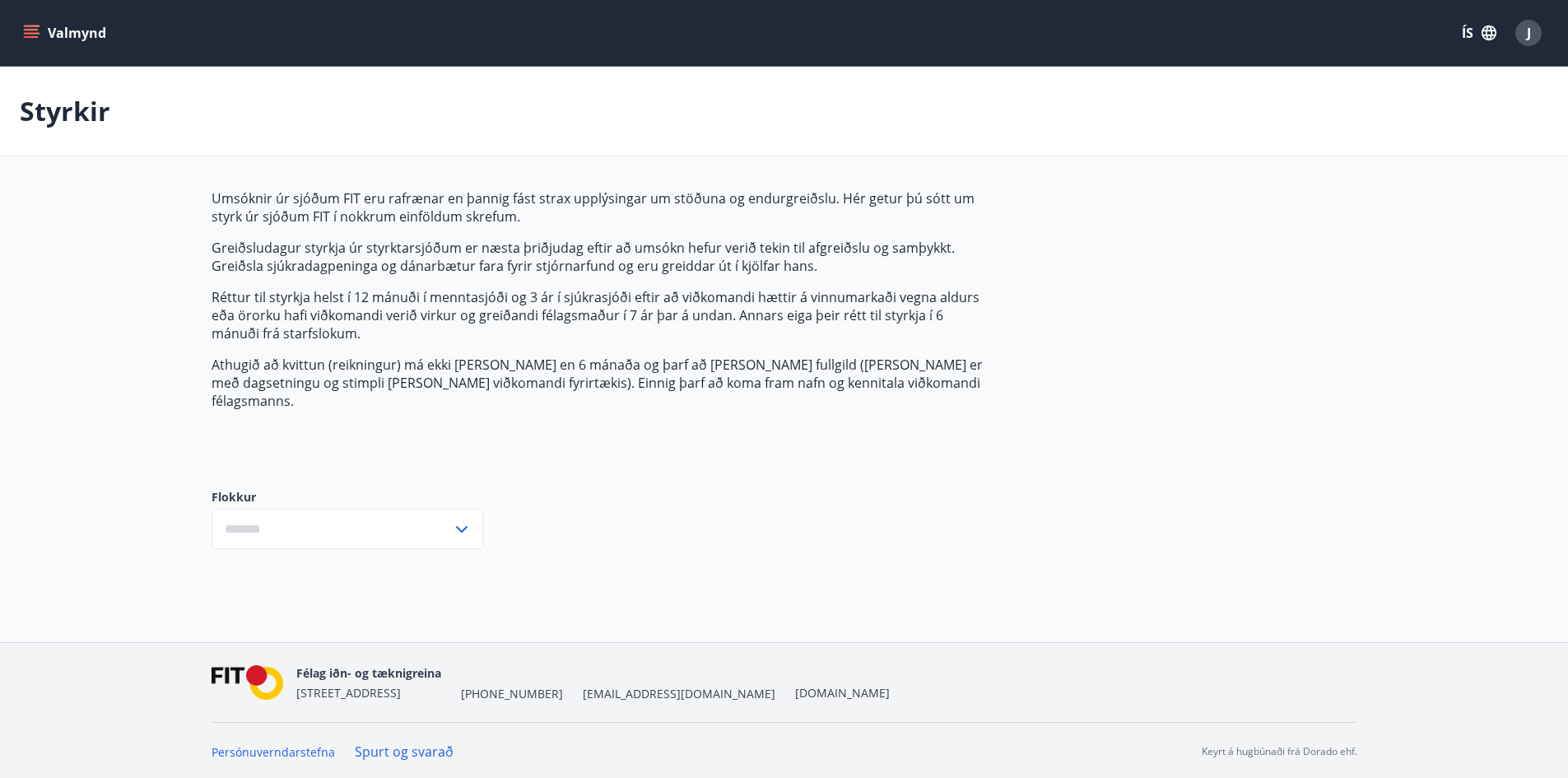
type input "***"
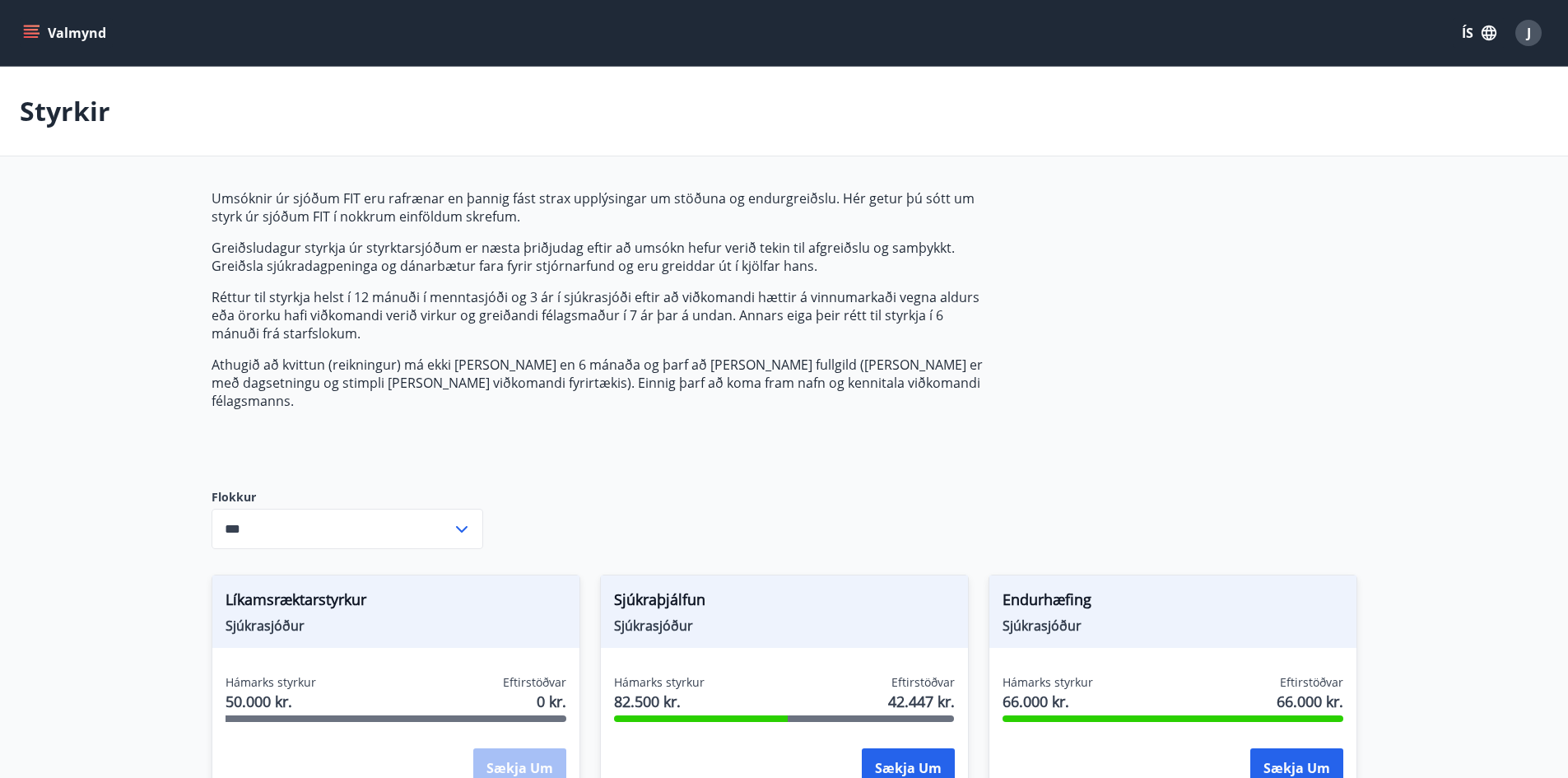
click at [34, 32] on icon "menu" at bounding box center [31, 33] width 17 height 17
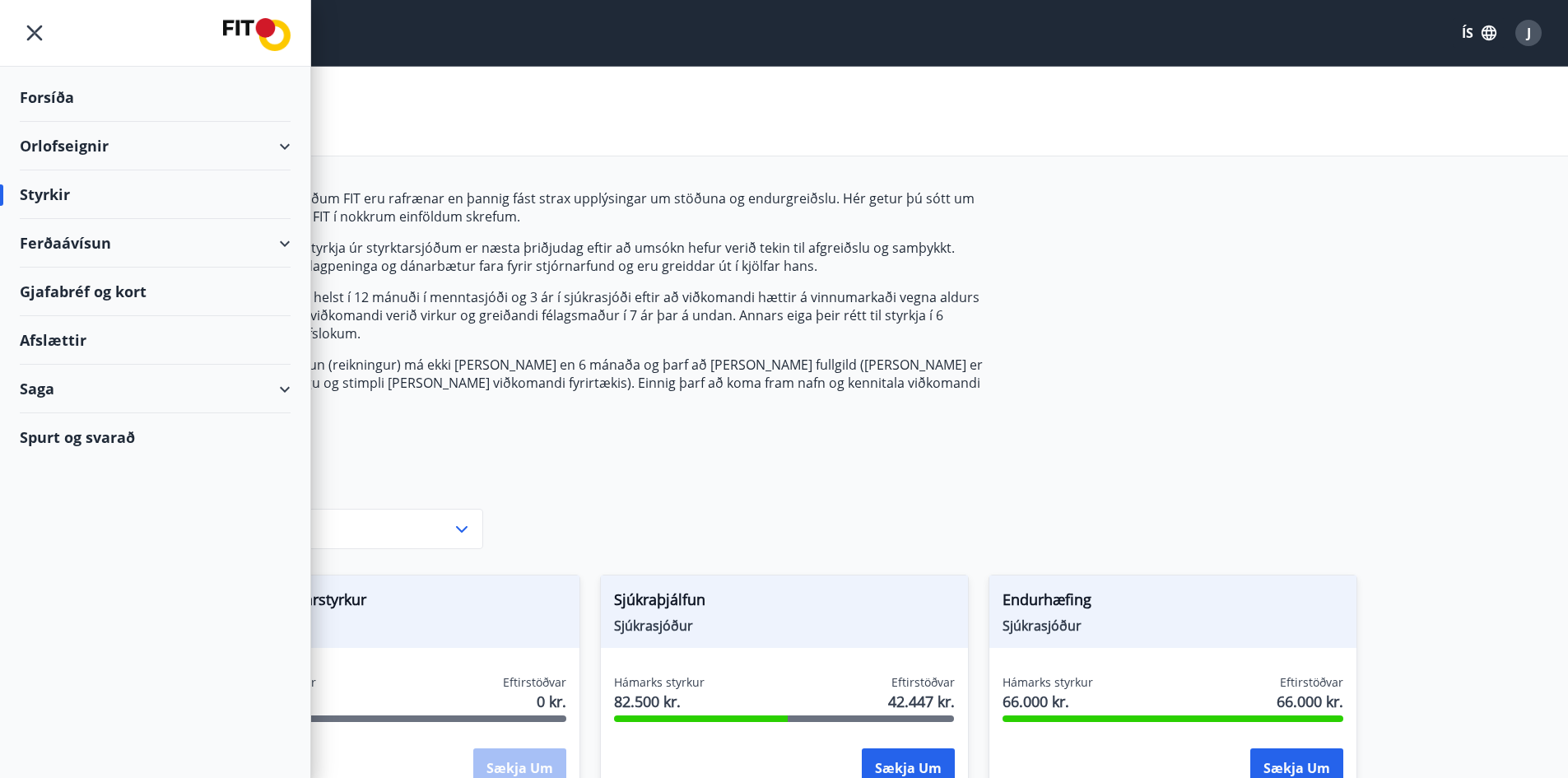
click at [62, 103] on div "Forsíða" at bounding box center [155, 97] width 271 height 49
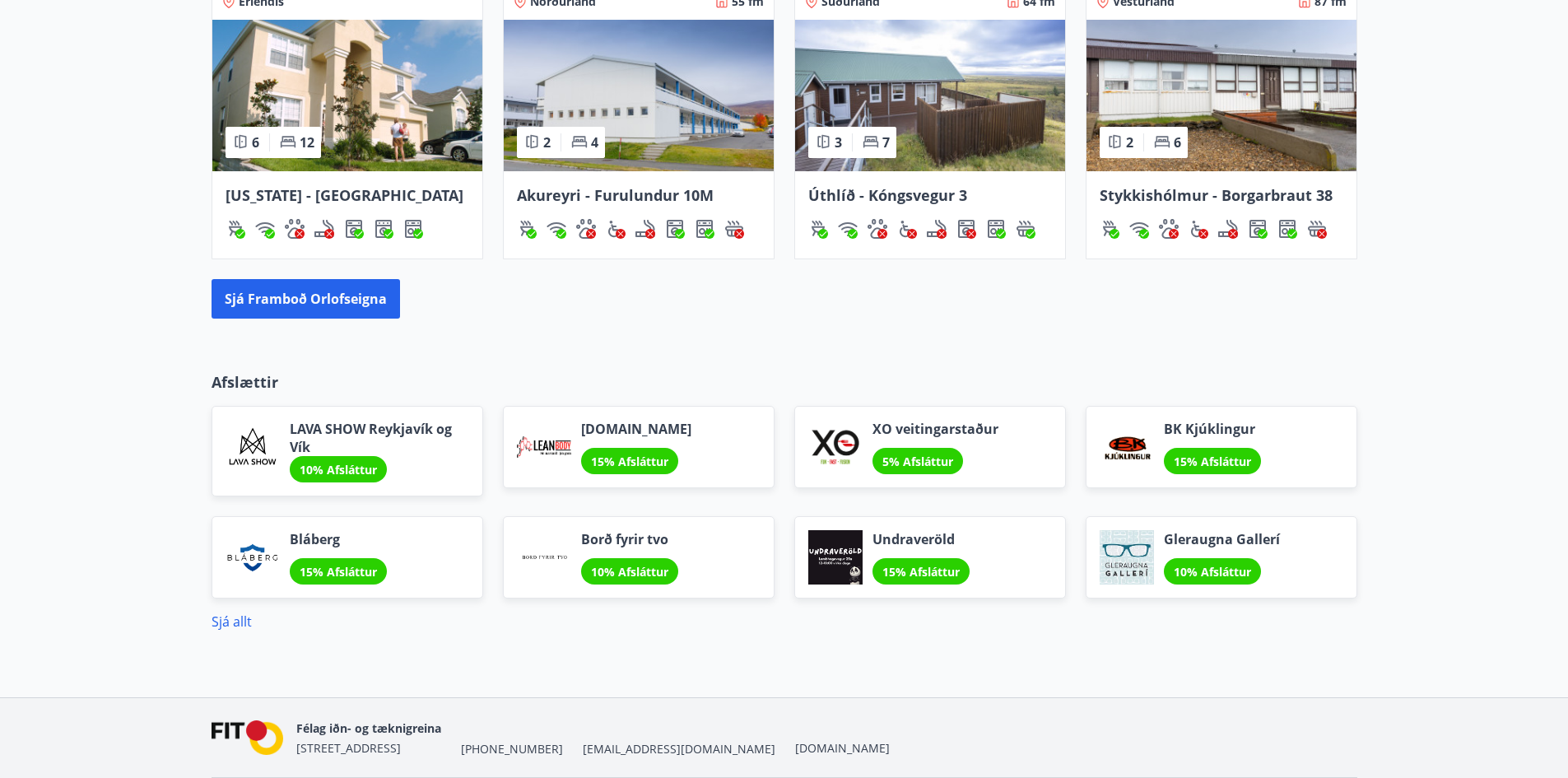
scroll to position [1258, 0]
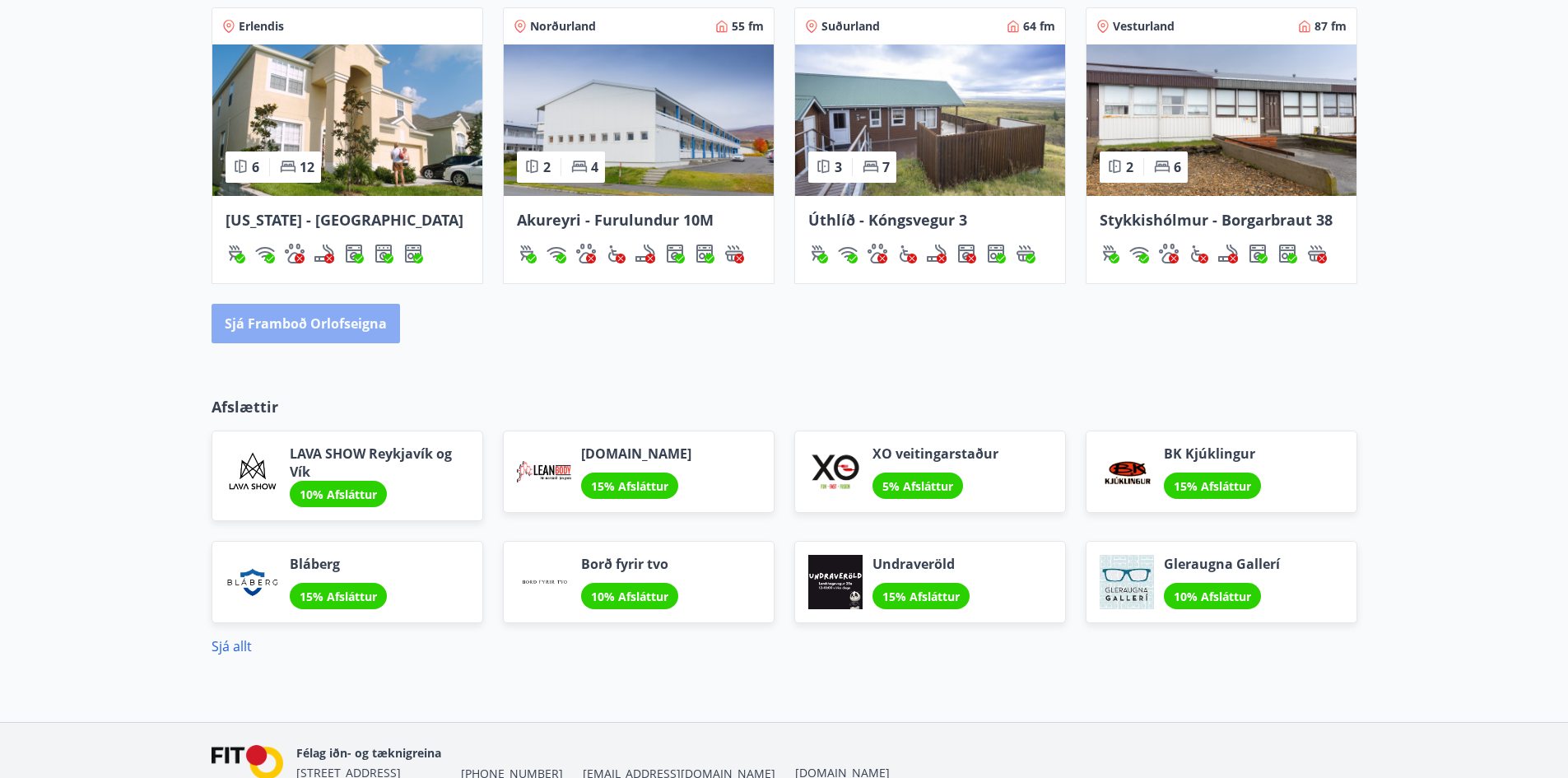
click at [307, 324] on button "Sjá framboð orlofseigna" at bounding box center [306, 324] width 189 height 40
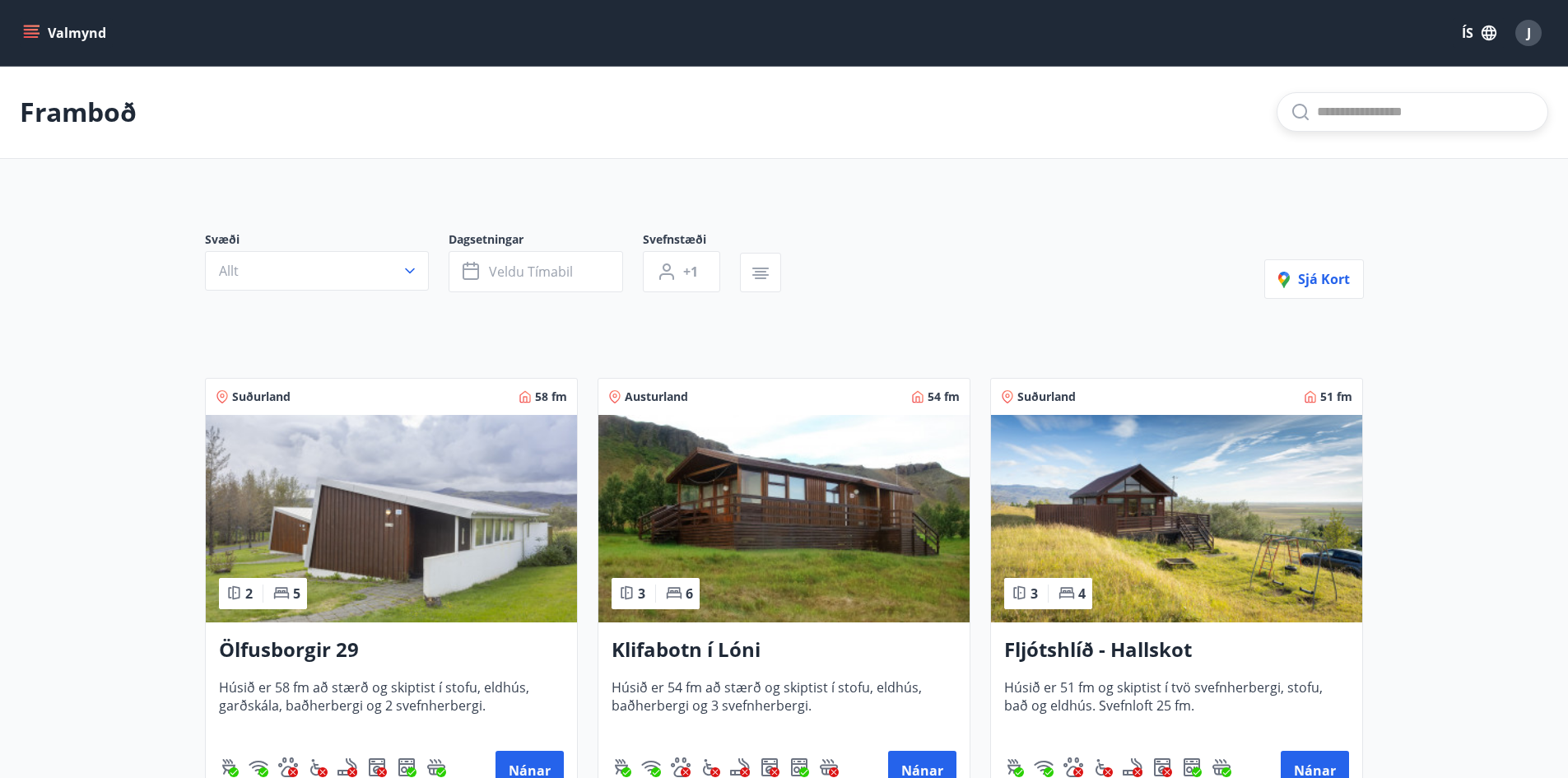
click at [1322, 109] on input "text" at bounding box center [1425, 112] width 217 height 27
type input "**********"
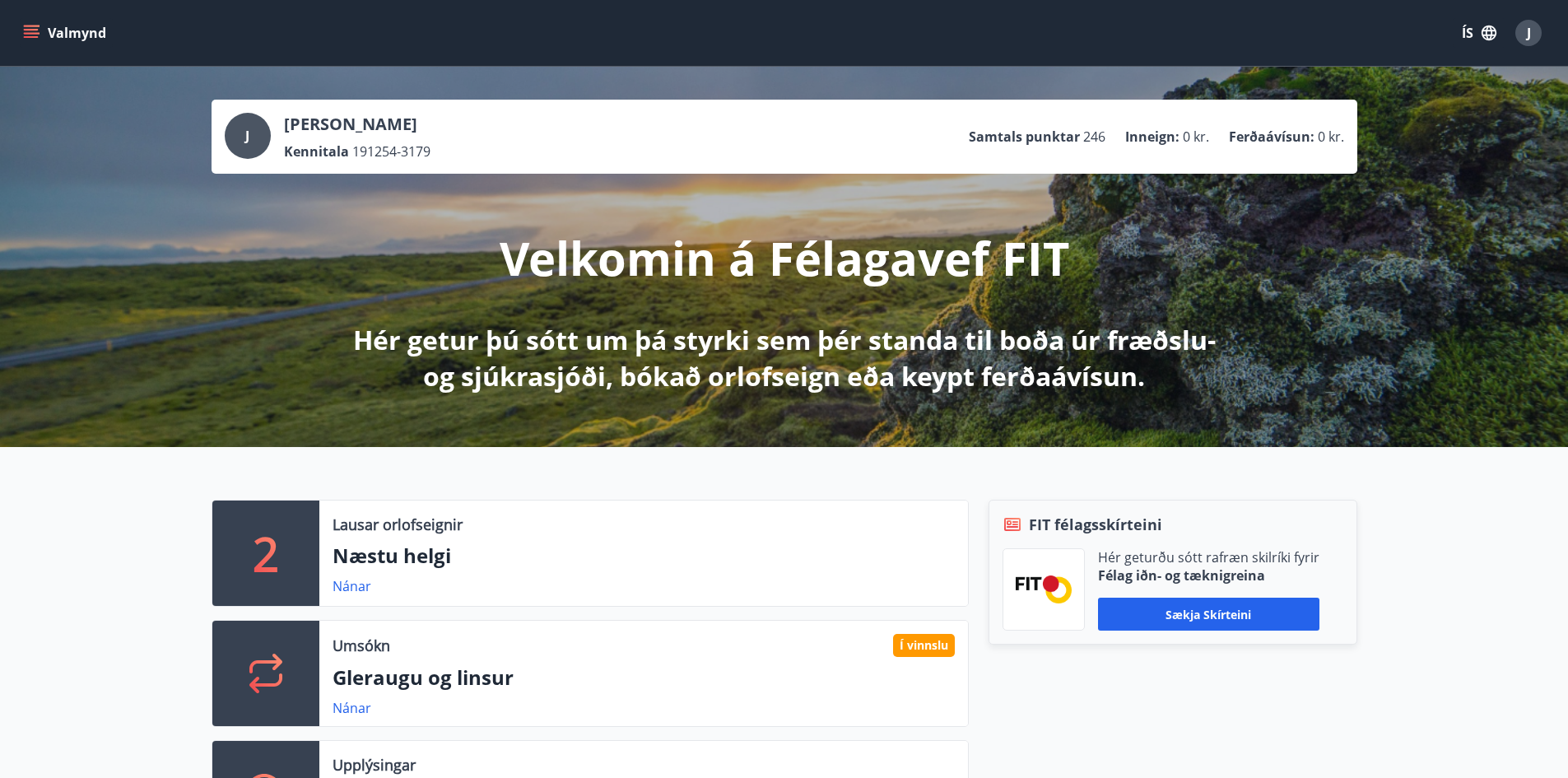
click at [35, 34] on icon "menu" at bounding box center [33, 33] width 18 height 2
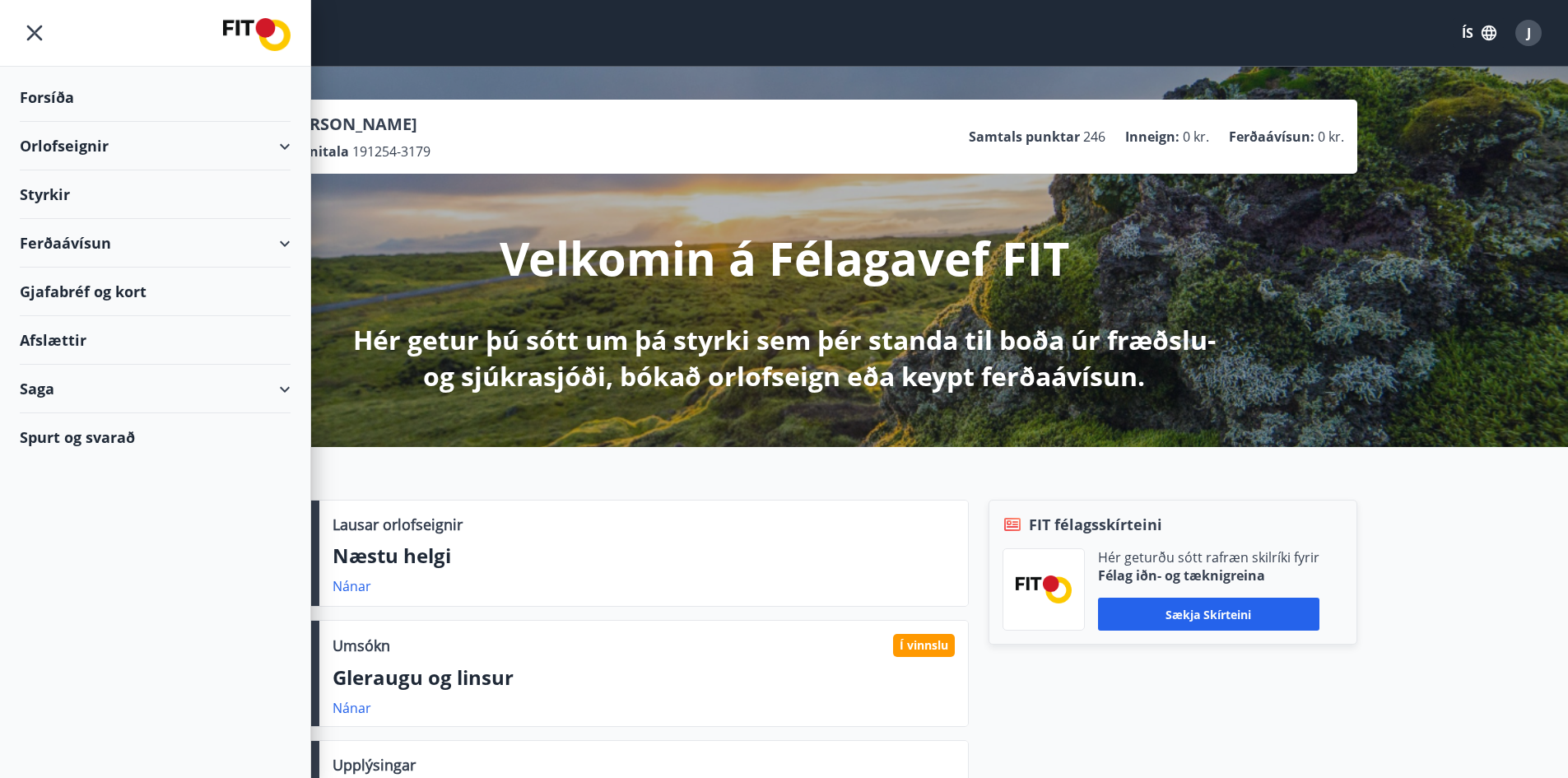
click at [49, 199] on div "Styrkir" at bounding box center [155, 194] width 271 height 49
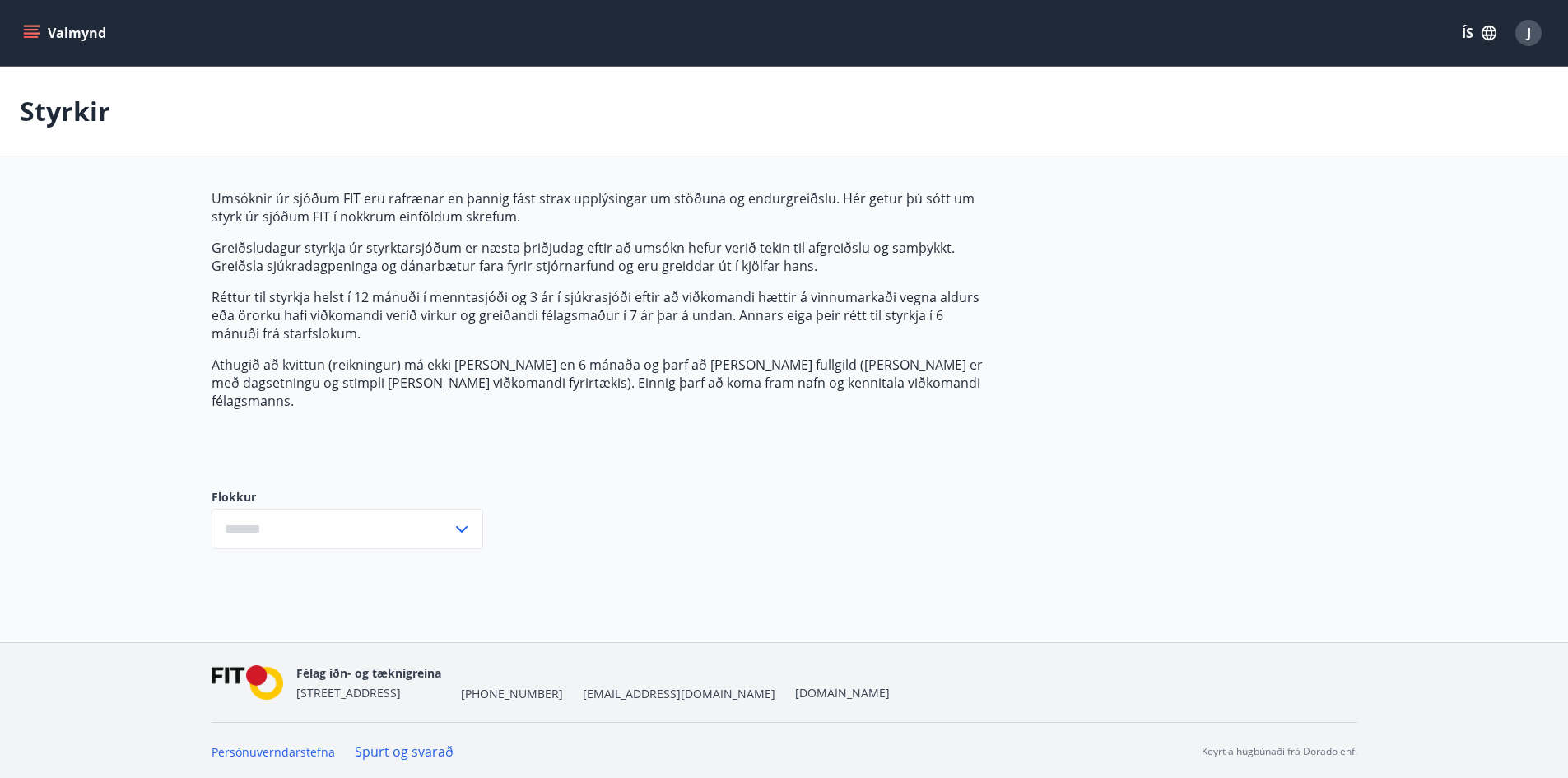
type input "***"
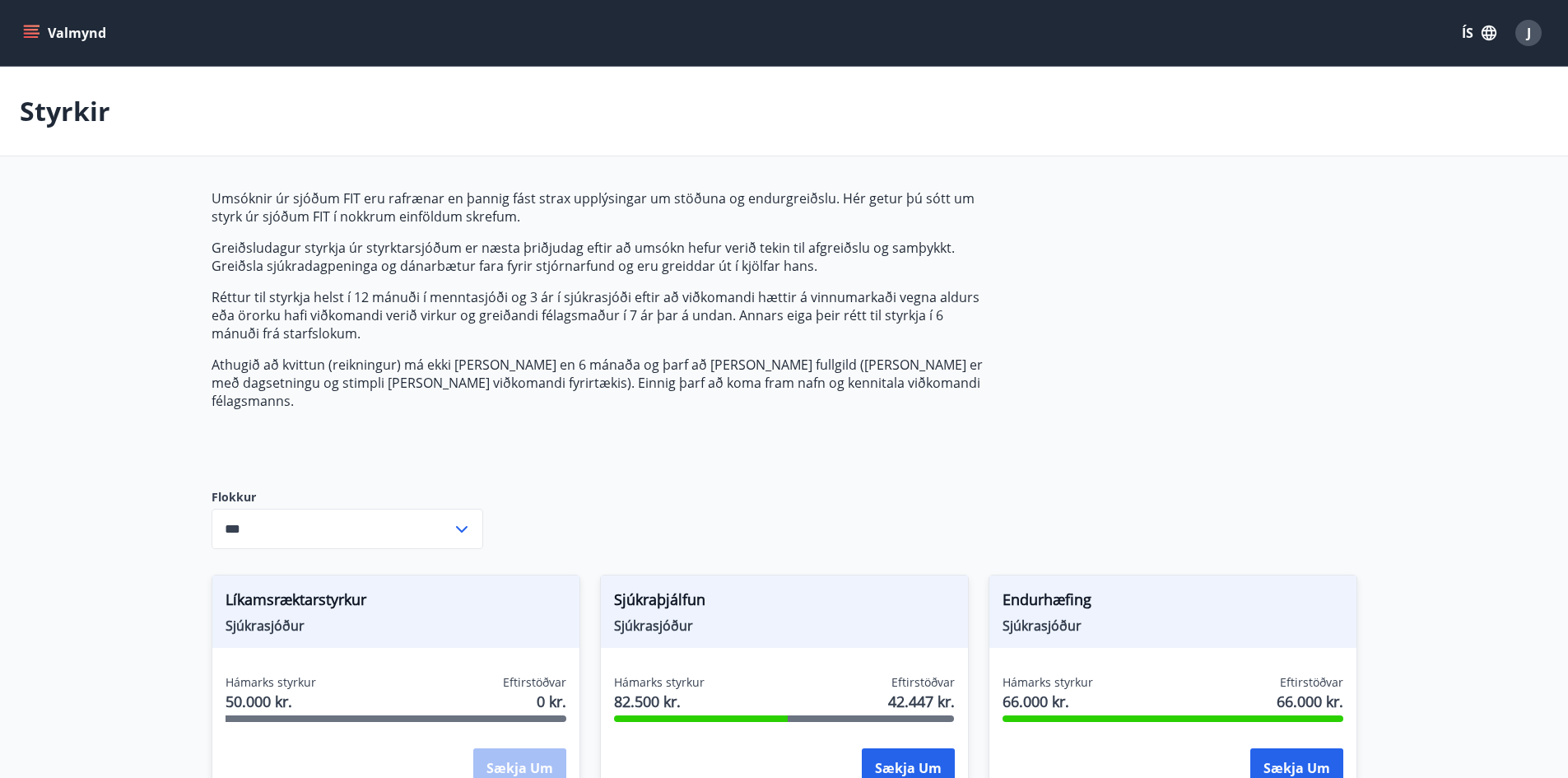
click at [1214, 123] on div "Styrkir" at bounding box center [784, 111] width 1568 height 89
click at [1529, 34] on span "J" at bounding box center [1529, 33] width 4 height 18
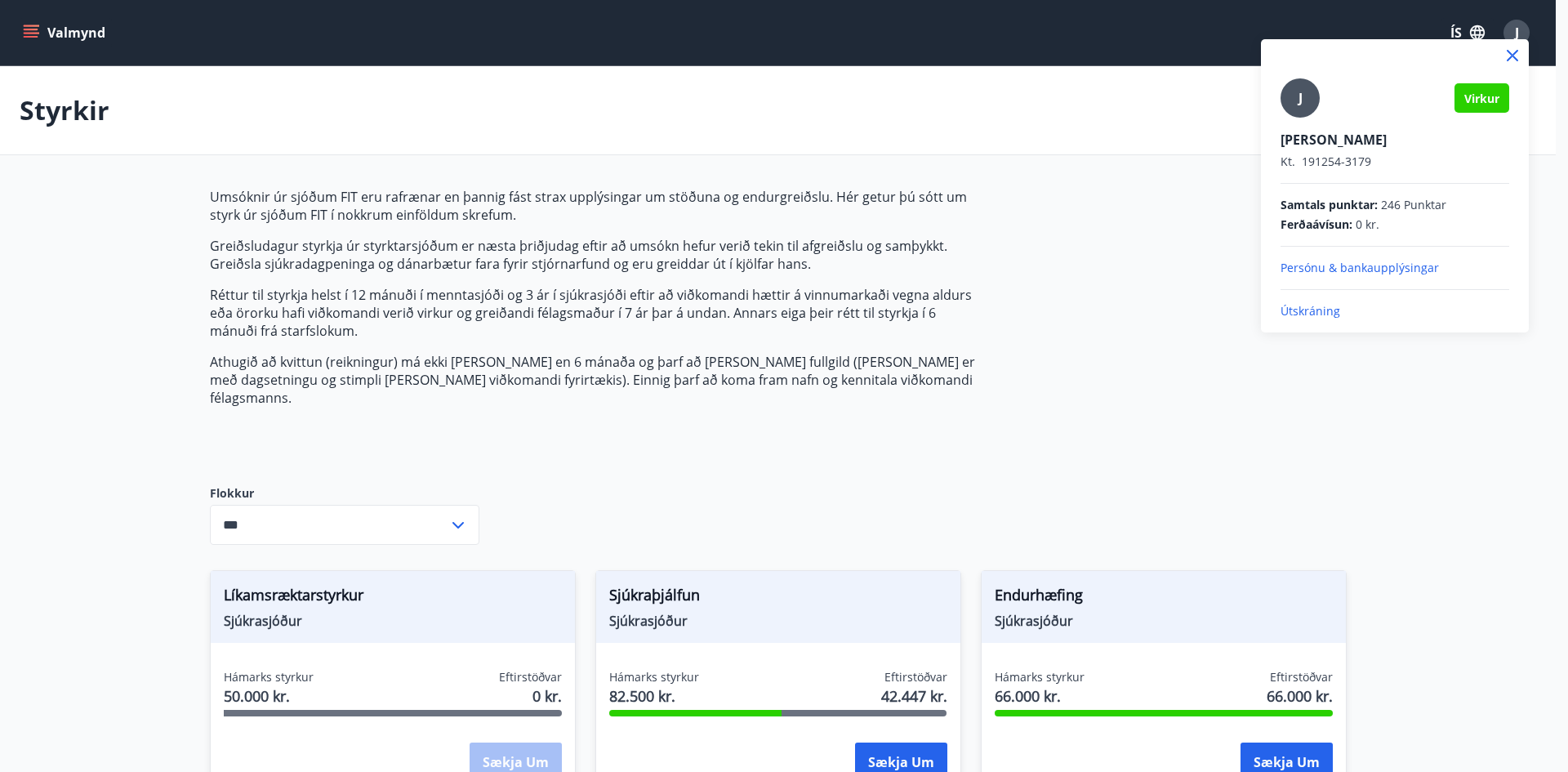
click at [1308, 312] on p "Útskráning" at bounding box center [1395, 311] width 228 height 17
